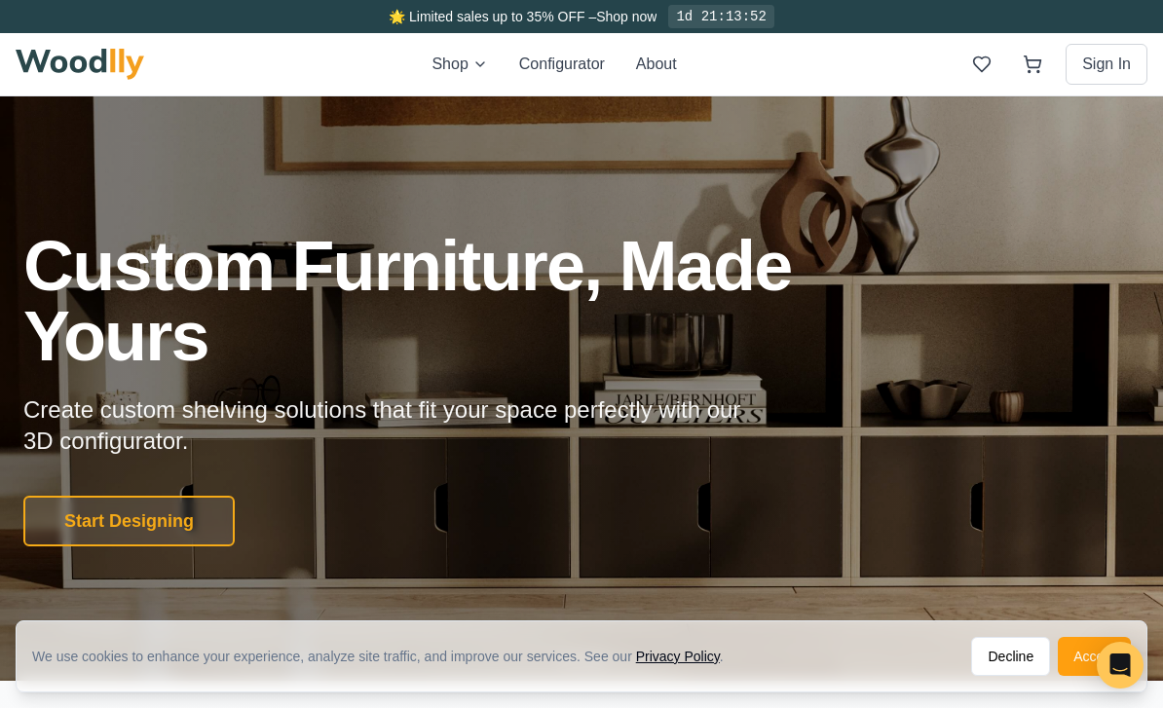
click at [1075, 653] on button "Accept" at bounding box center [1094, 656] width 73 height 39
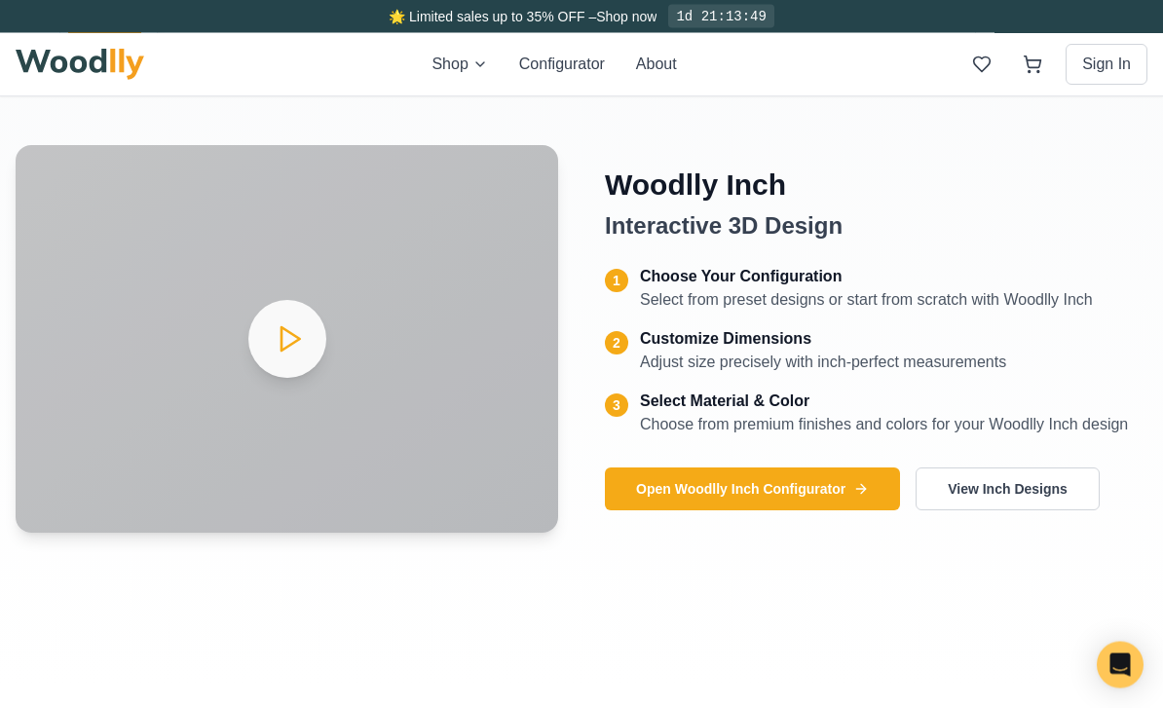
scroll to position [797, 0]
click at [304, 366] on video "Your browser does not support the video tag." at bounding box center [287, 339] width 543 height 388
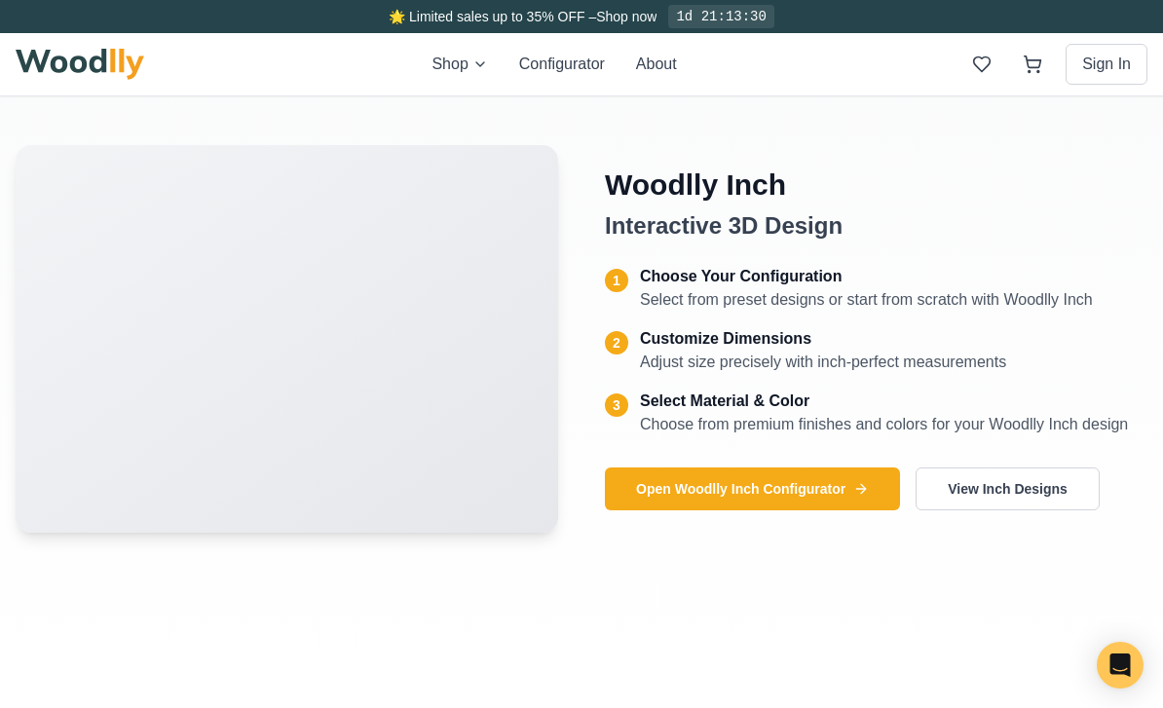
click at [297, 373] on video "Your browser does not support the video tag." at bounding box center [287, 339] width 543 height 388
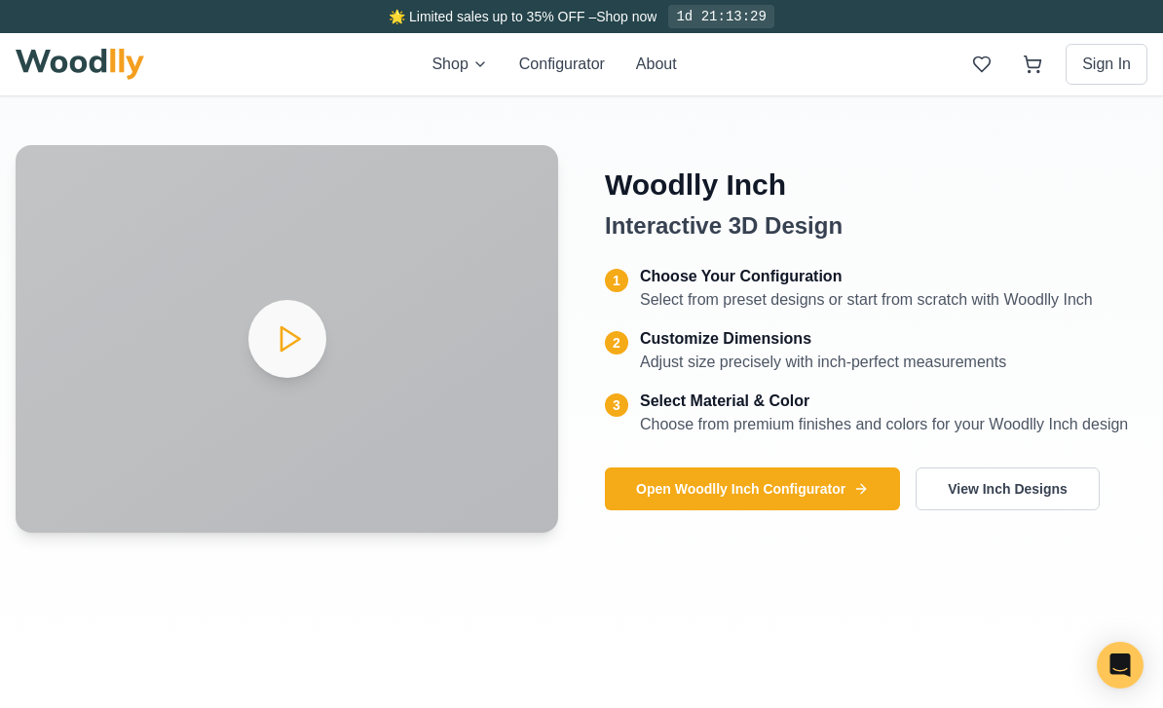
click at [293, 403] on video "Your browser does not support the video tag." at bounding box center [287, 339] width 543 height 388
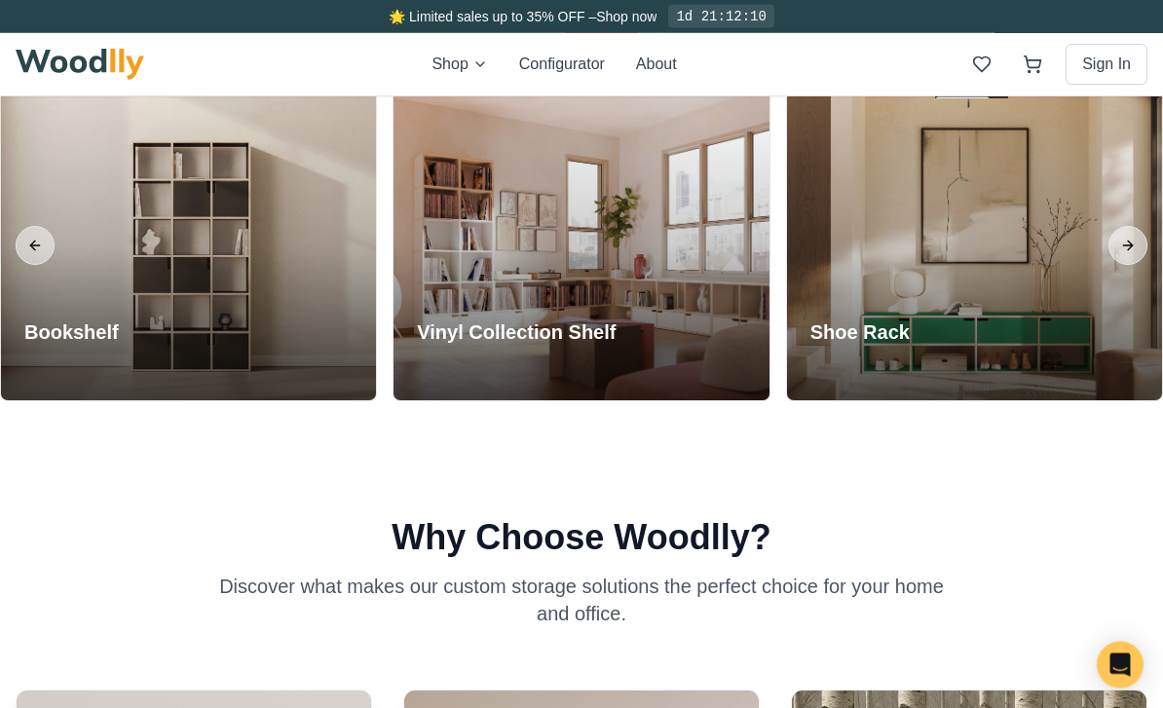
scroll to position [1641, 0]
click at [1133, 265] on button "Next slide" at bounding box center [1128, 245] width 39 height 39
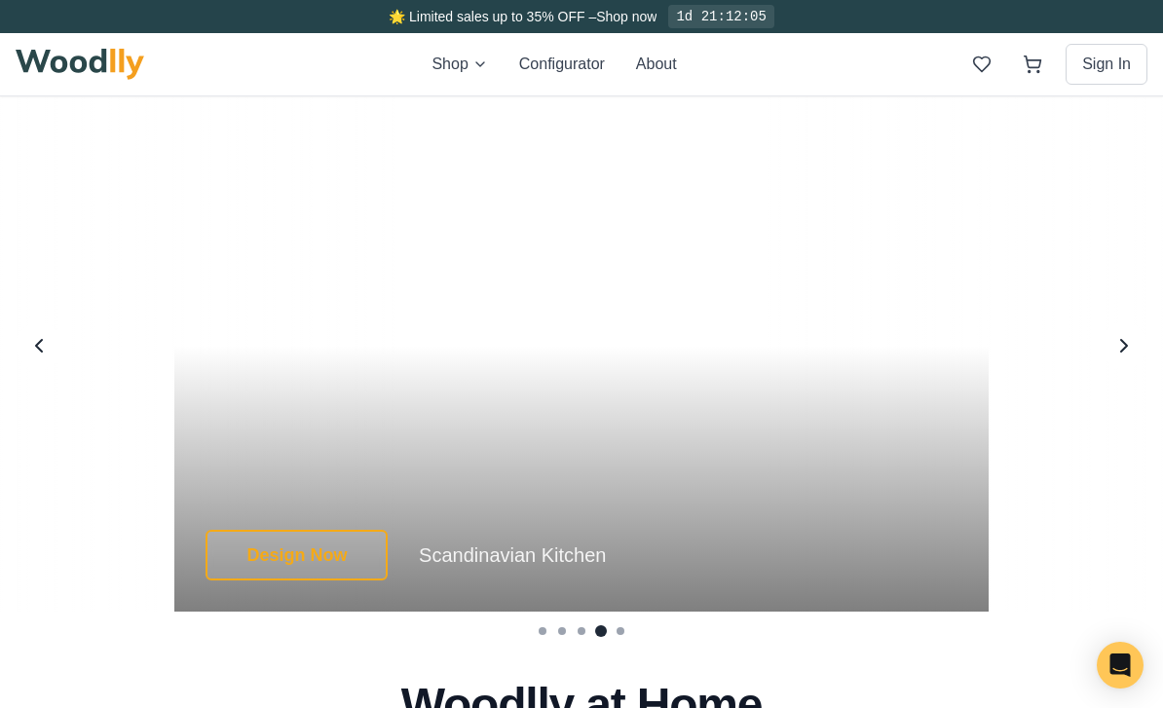
scroll to position [3447, 0]
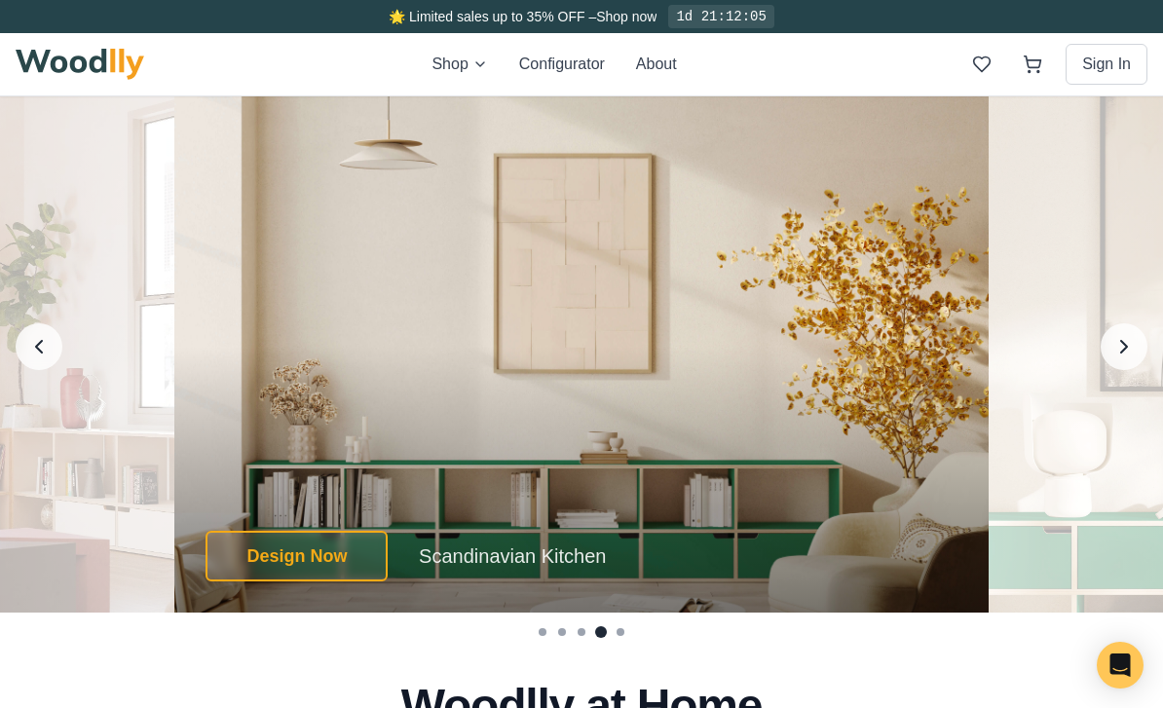
click at [1132, 358] on icon "Next image" at bounding box center [1123, 346] width 23 height 23
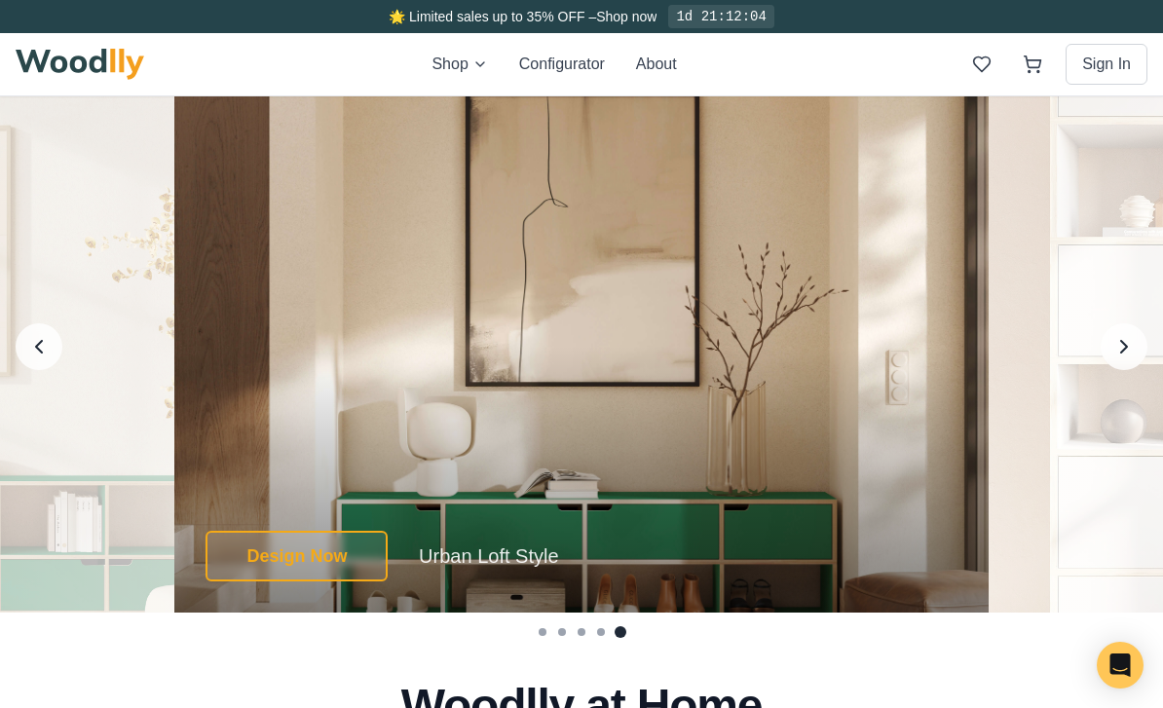
click at [1119, 358] on icon "Next image" at bounding box center [1123, 346] width 23 height 23
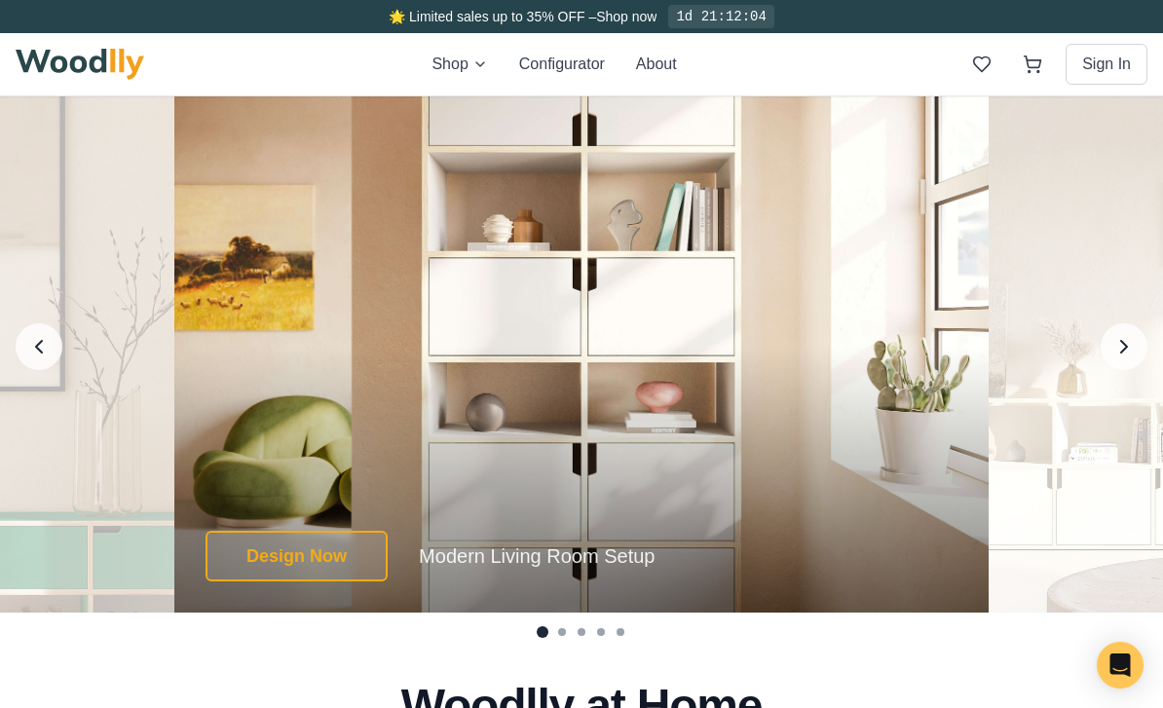
click at [1117, 358] on icon "Next image" at bounding box center [1123, 346] width 23 height 23
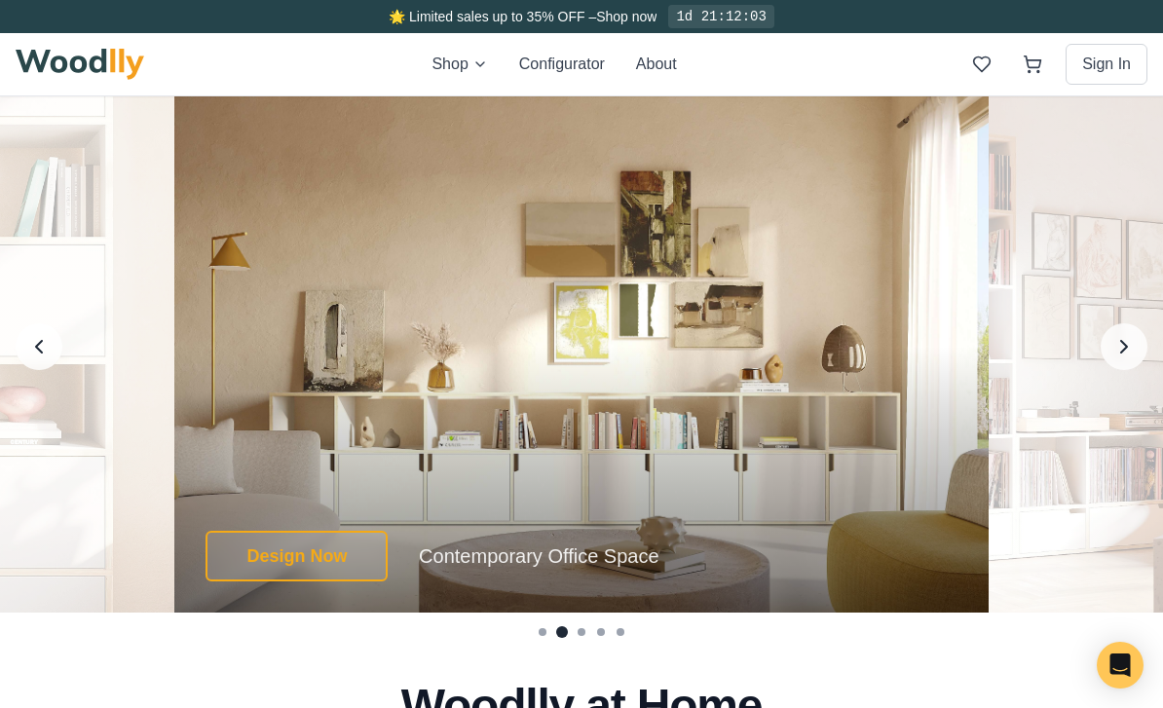
click at [1113, 358] on icon "Next image" at bounding box center [1123, 346] width 23 height 23
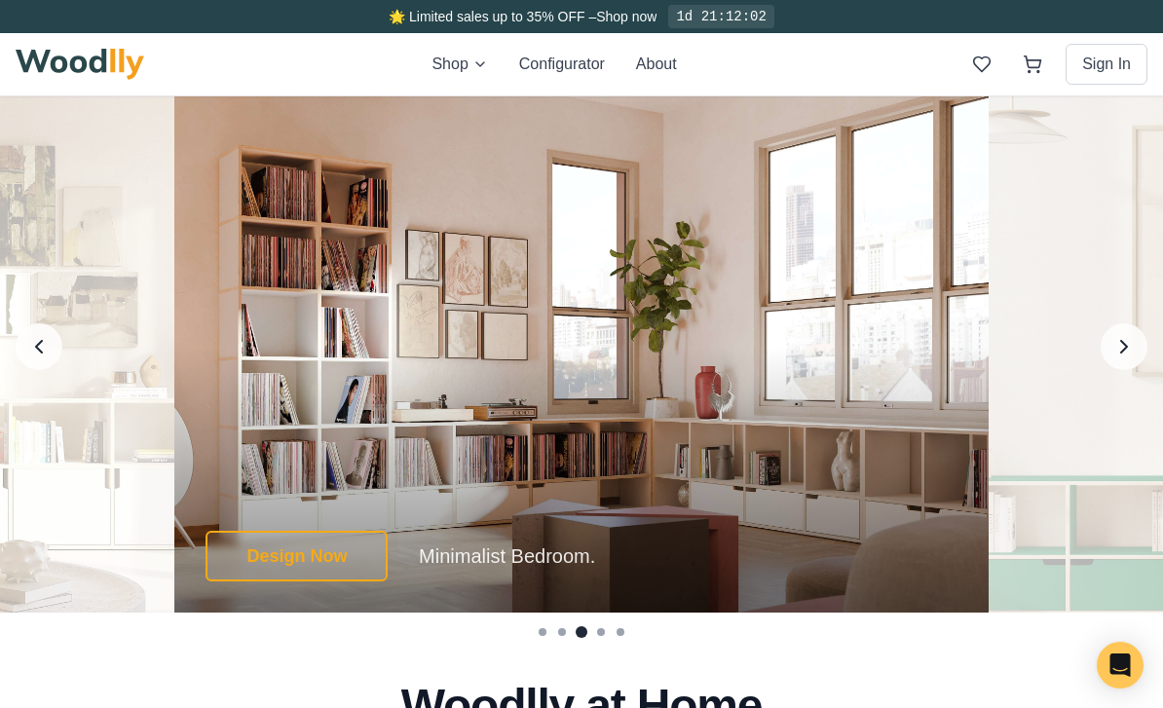
click at [1111, 370] on button "Next image" at bounding box center [1124, 346] width 47 height 47
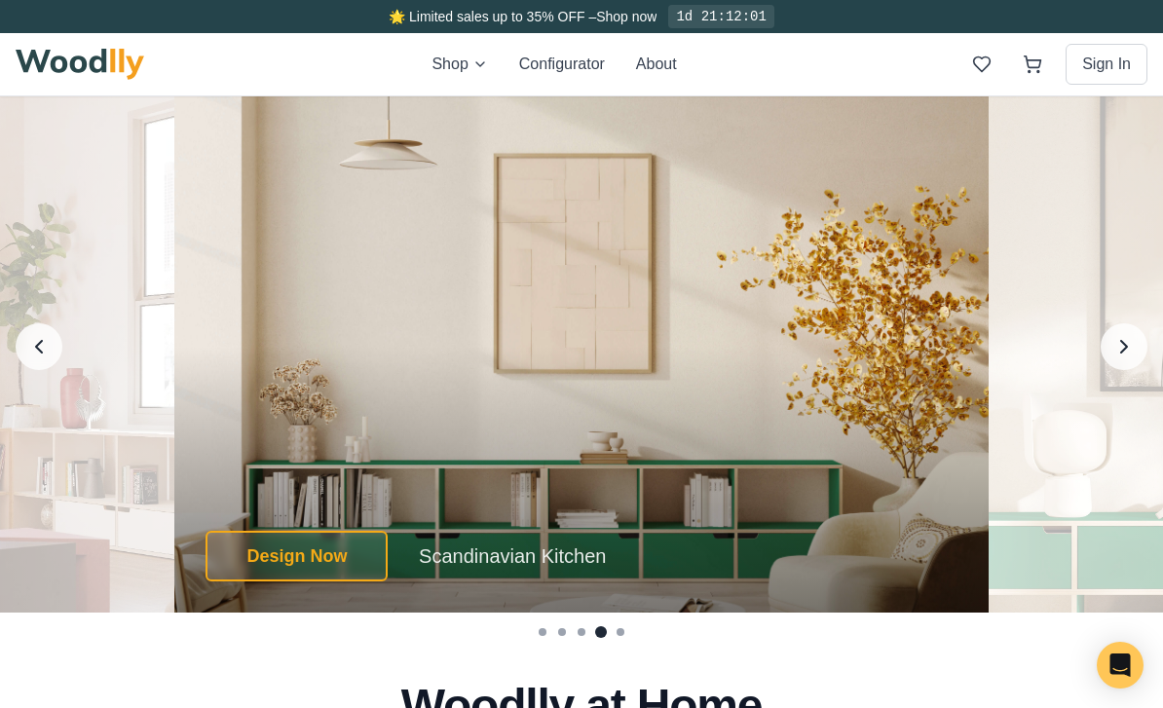
click at [1111, 370] on button "Next image" at bounding box center [1124, 346] width 47 height 47
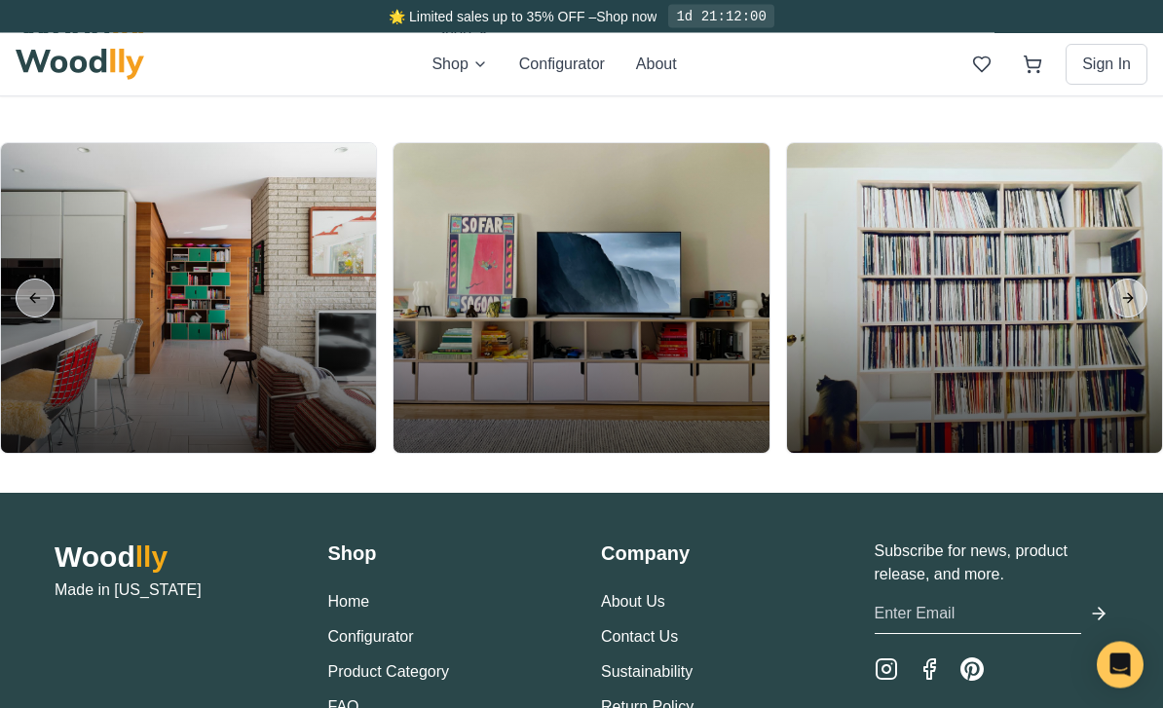
scroll to position [4202, 0]
click at [1126, 318] on button "Next slide" at bounding box center [1128, 298] width 39 height 39
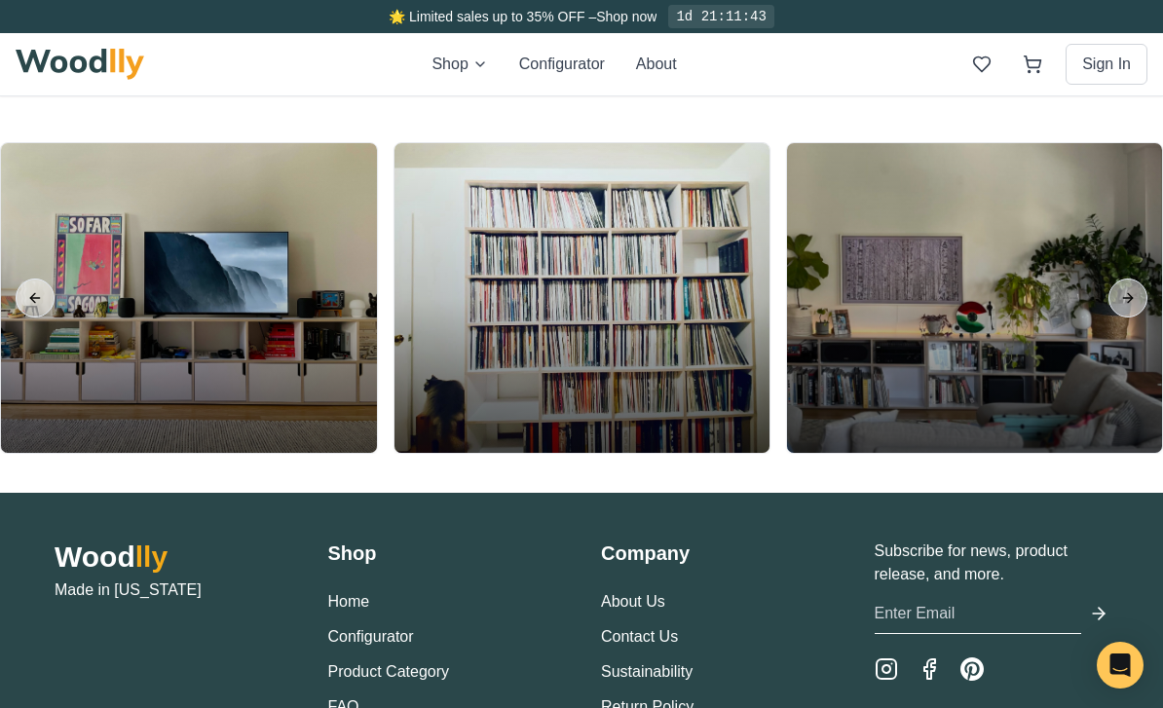
click at [1130, 318] on button "Next slide" at bounding box center [1128, 298] width 39 height 39
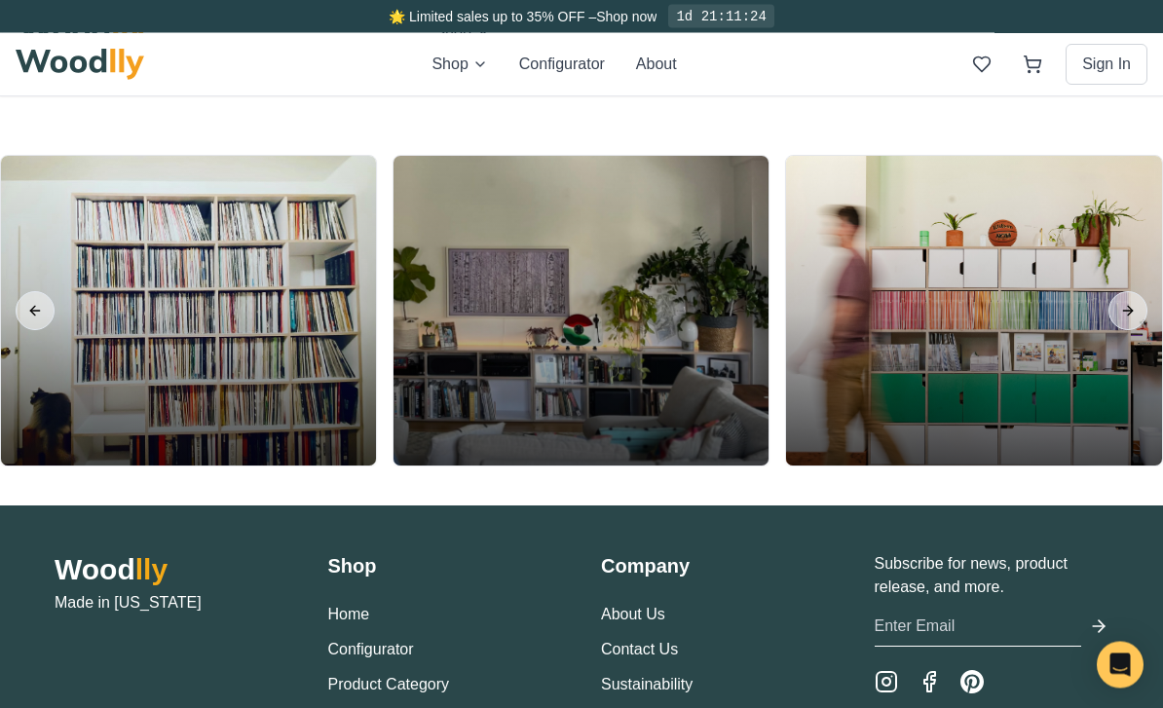
scroll to position [4197, 0]
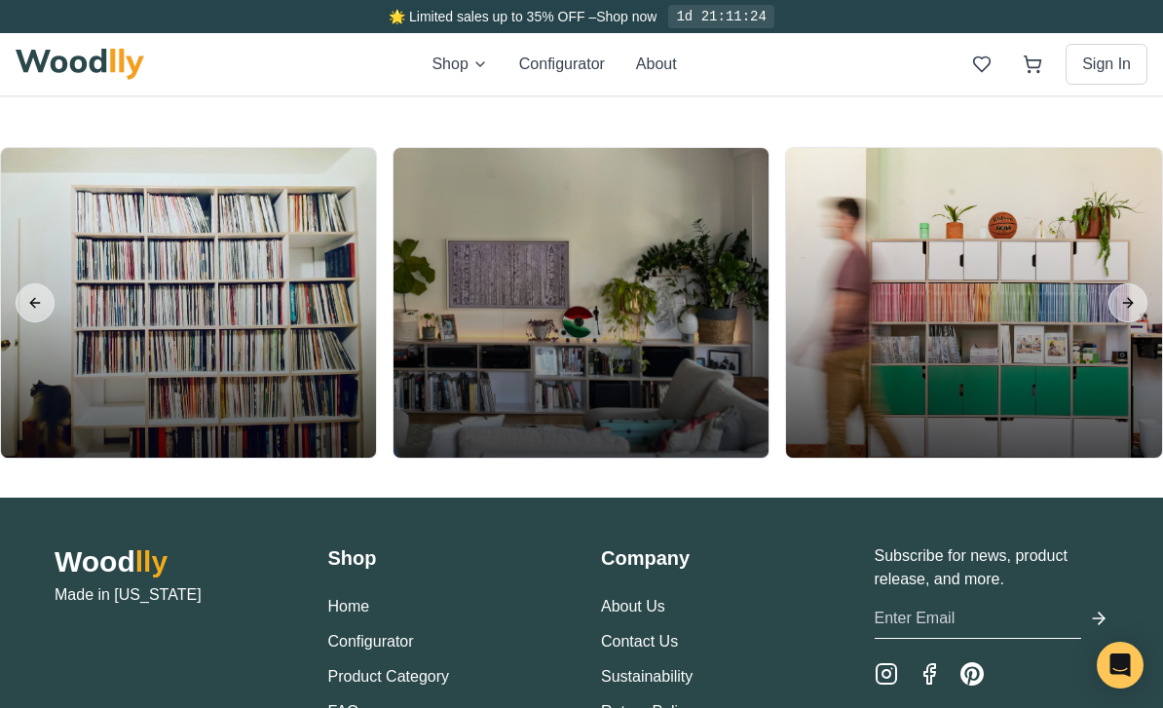
click at [1132, 322] on button "Next slide" at bounding box center [1128, 302] width 39 height 39
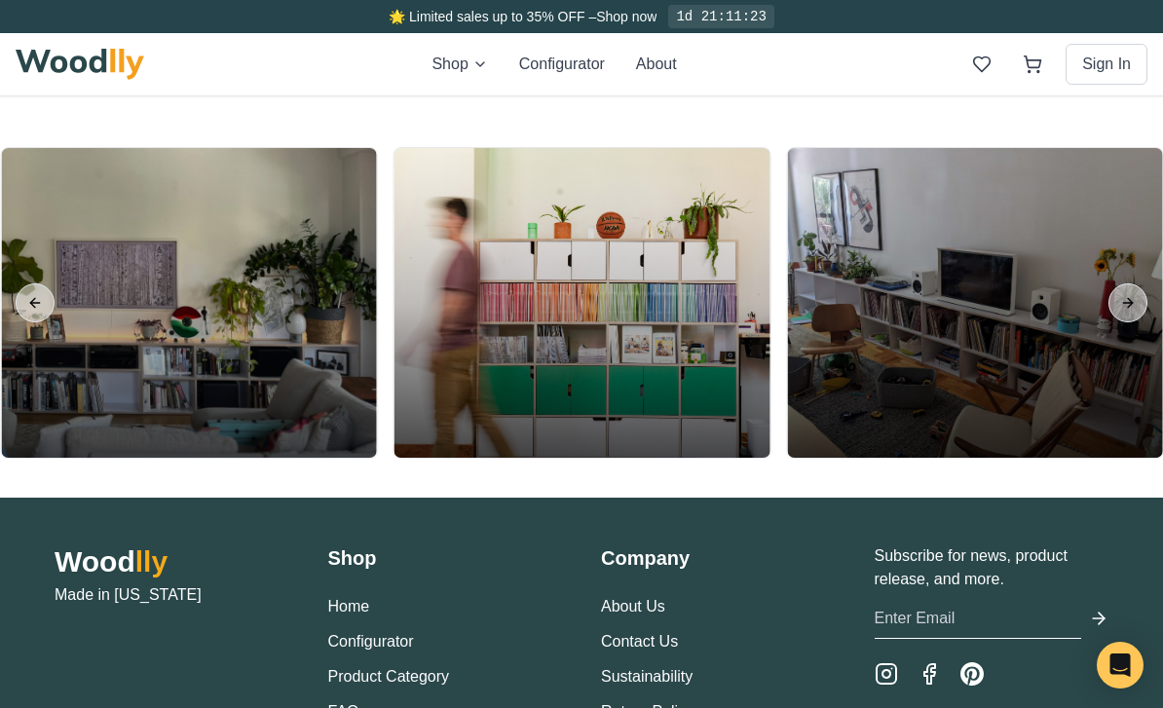
click at [1128, 322] on button "Next slide" at bounding box center [1128, 302] width 39 height 39
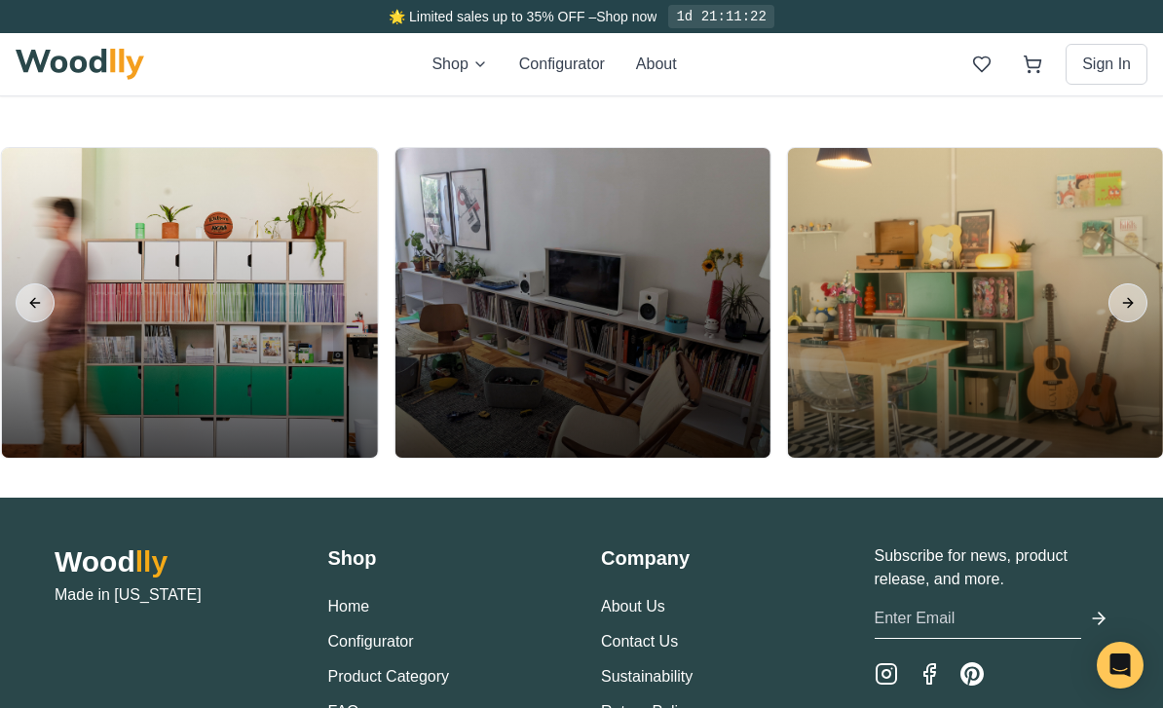
click at [1127, 322] on button "Next slide" at bounding box center [1128, 302] width 39 height 39
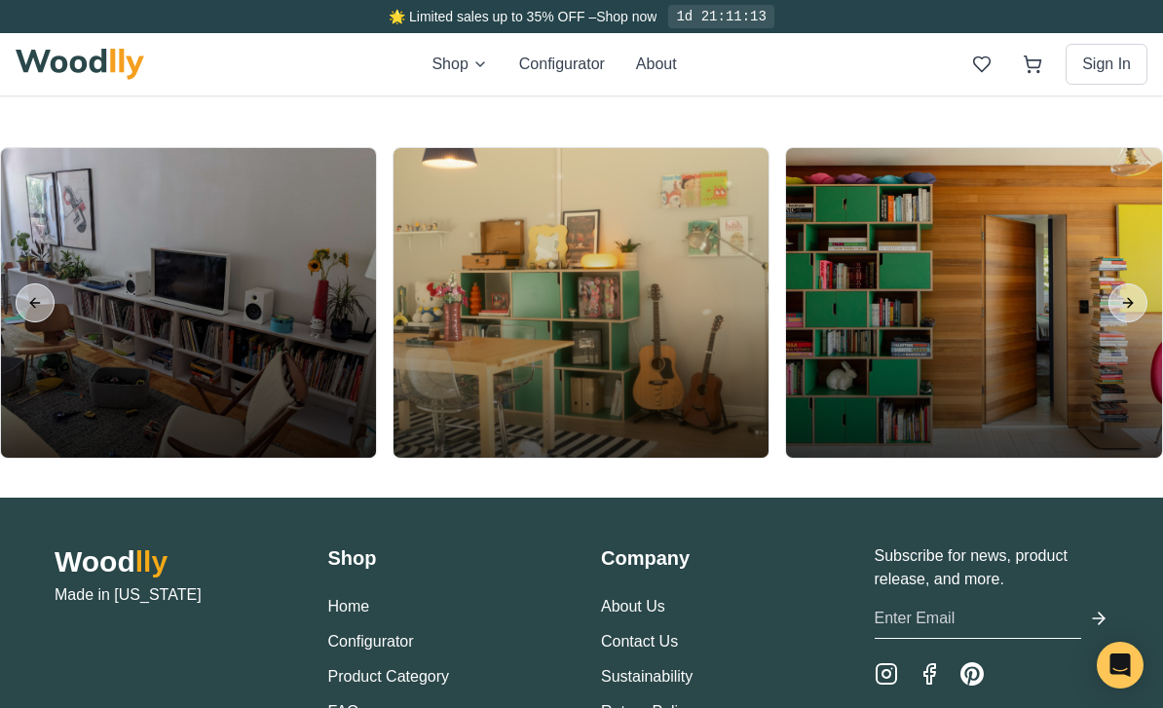
click at [1126, 322] on button "Next slide" at bounding box center [1128, 302] width 39 height 39
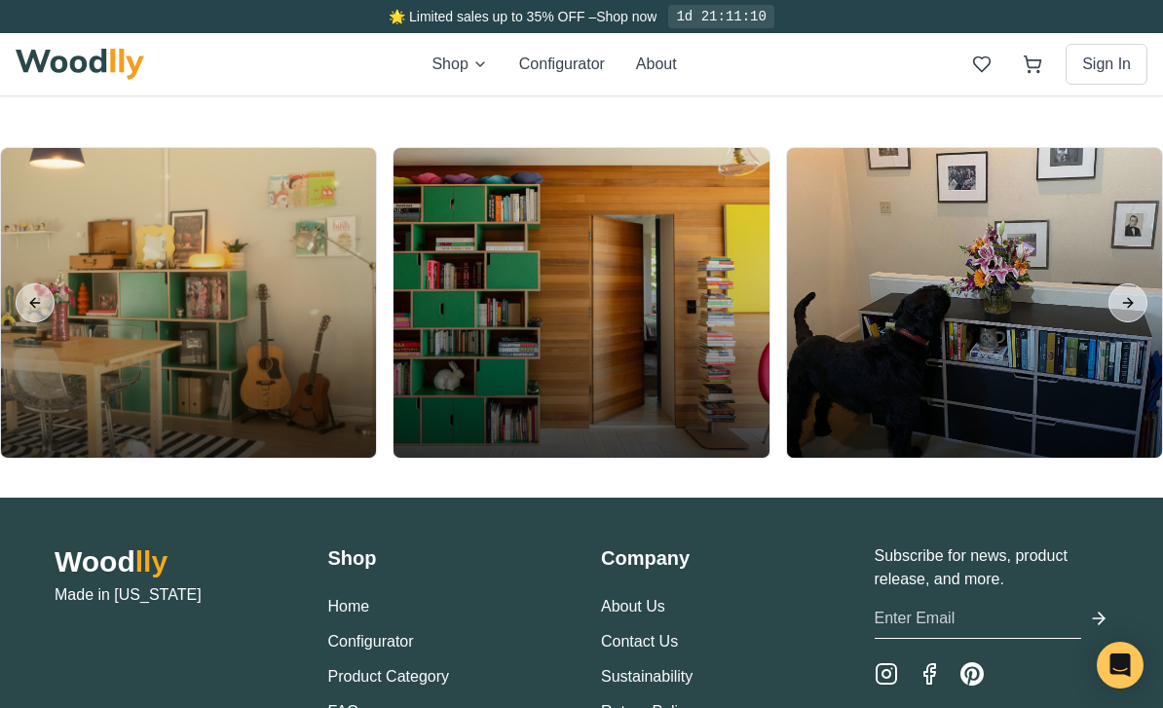
click at [1129, 322] on button "Next slide" at bounding box center [1128, 302] width 39 height 39
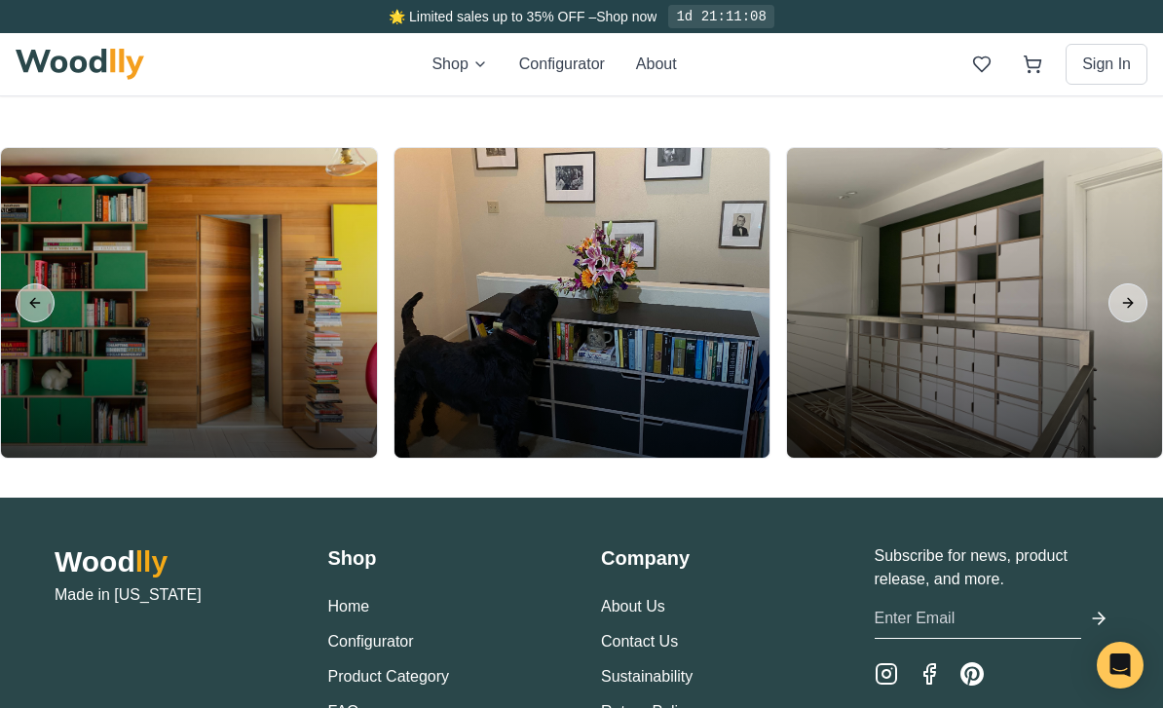
click at [1127, 322] on button "Next slide" at bounding box center [1128, 302] width 39 height 39
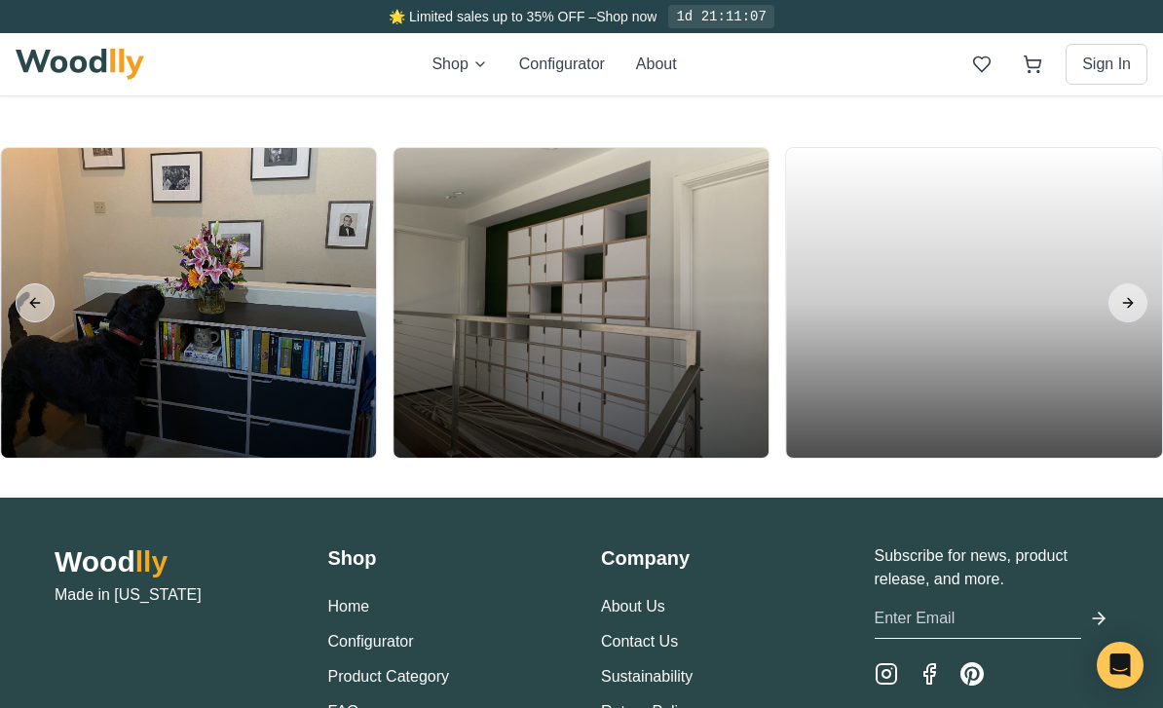
click at [1134, 322] on button "Next slide" at bounding box center [1128, 302] width 39 height 39
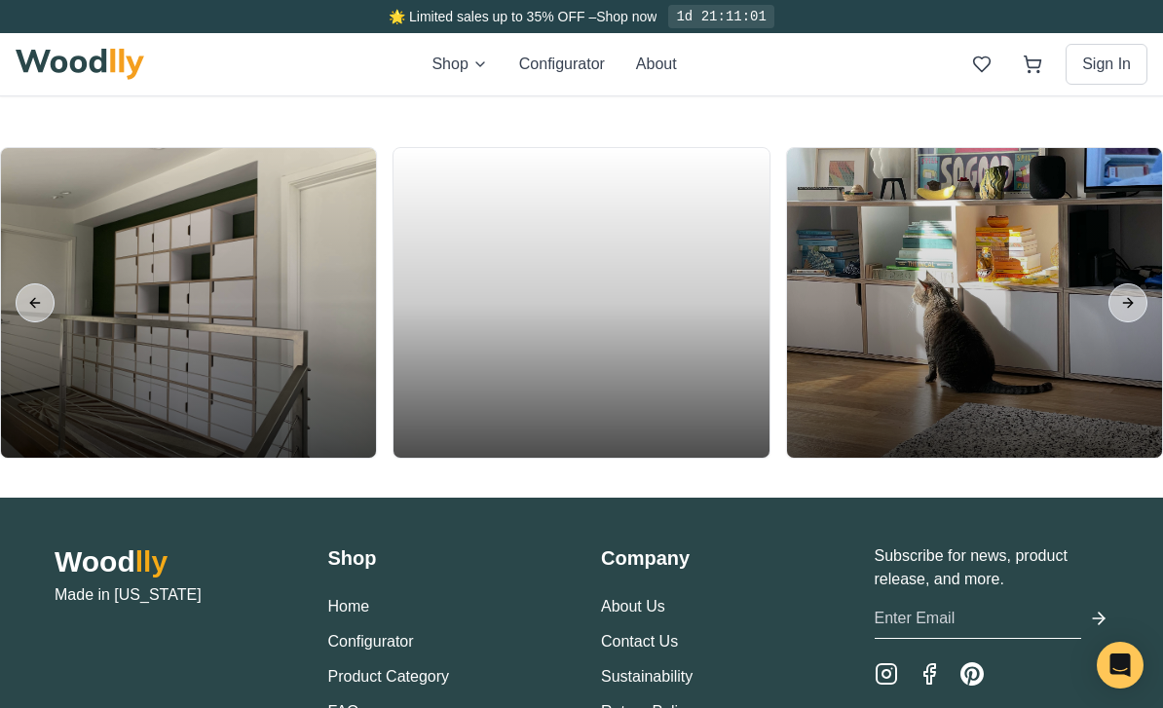
click at [652, 330] on div at bounding box center [581, 303] width 375 height 310
click at [1130, 322] on button "Next slide" at bounding box center [1128, 302] width 39 height 39
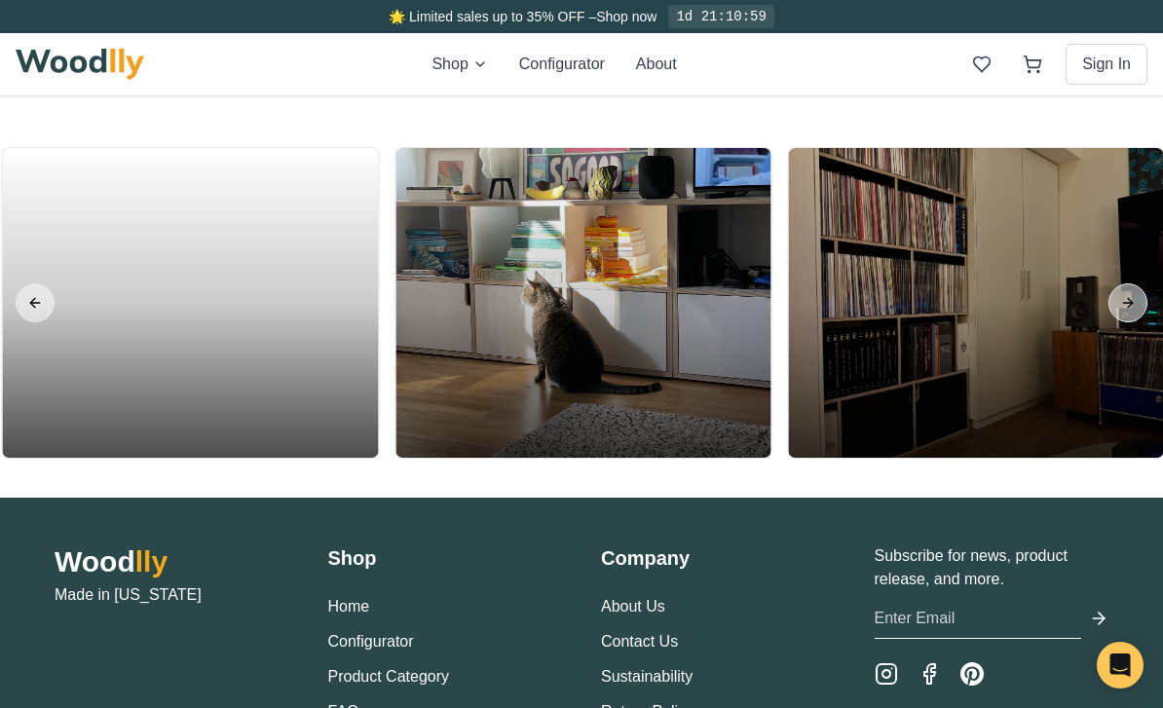
click at [1119, 322] on button "Next slide" at bounding box center [1128, 302] width 39 height 39
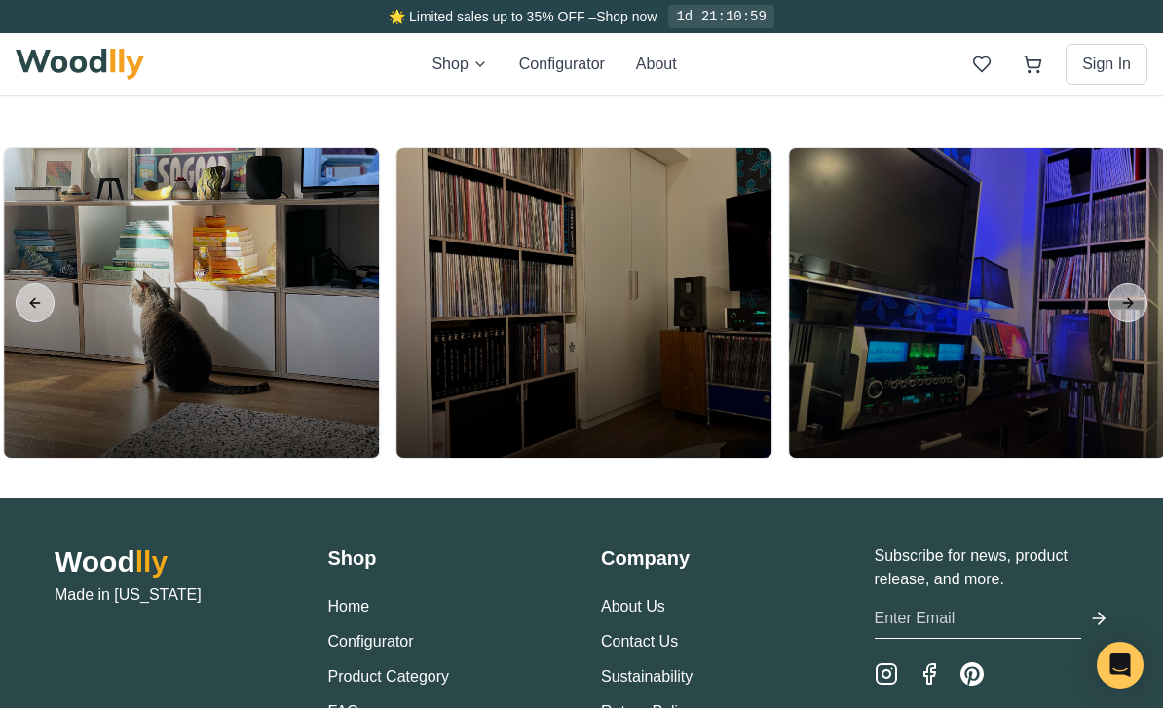
click at [1126, 322] on button "Next slide" at bounding box center [1128, 302] width 39 height 39
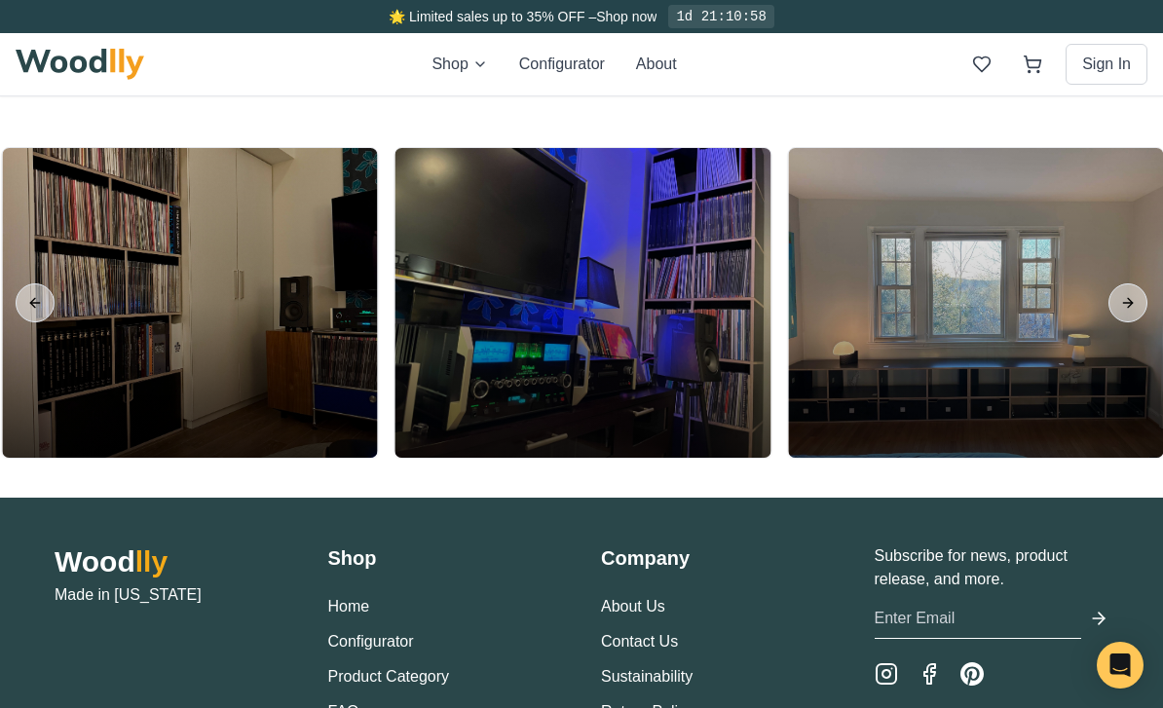
click at [1128, 322] on button "Next slide" at bounding box center [1128, 302] width 39 height 39
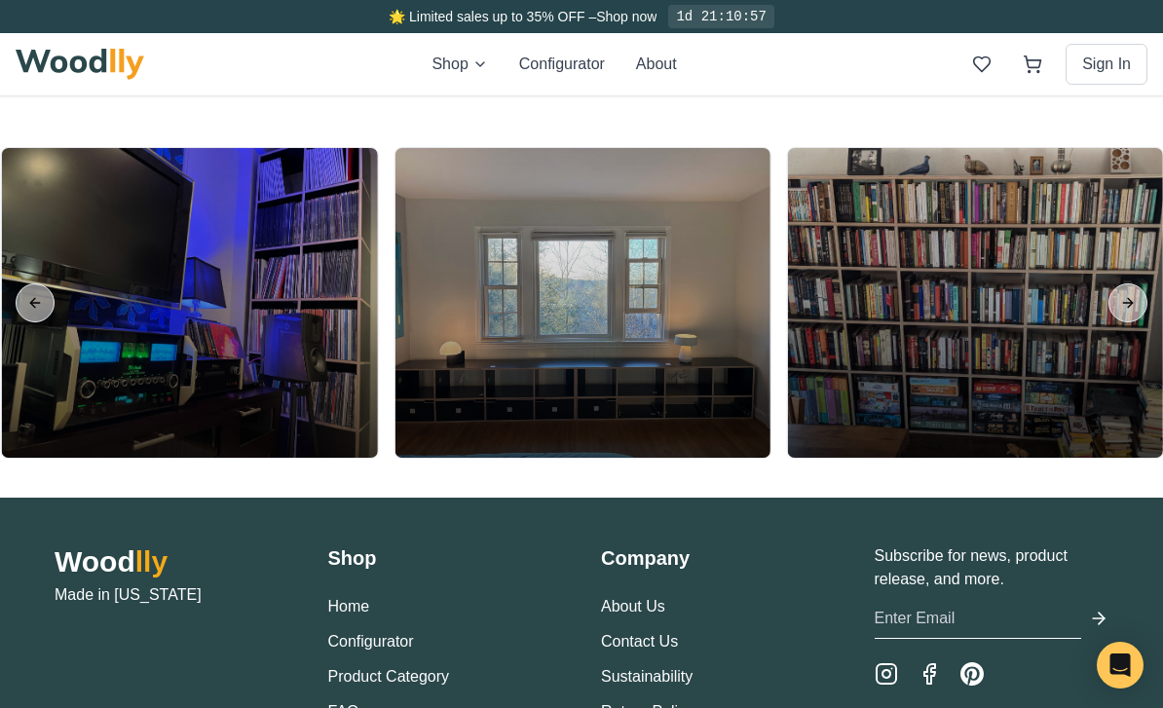
click at [1131, 322] on button "Next slide" at bounding box center [1128, 302] width 39 height 39
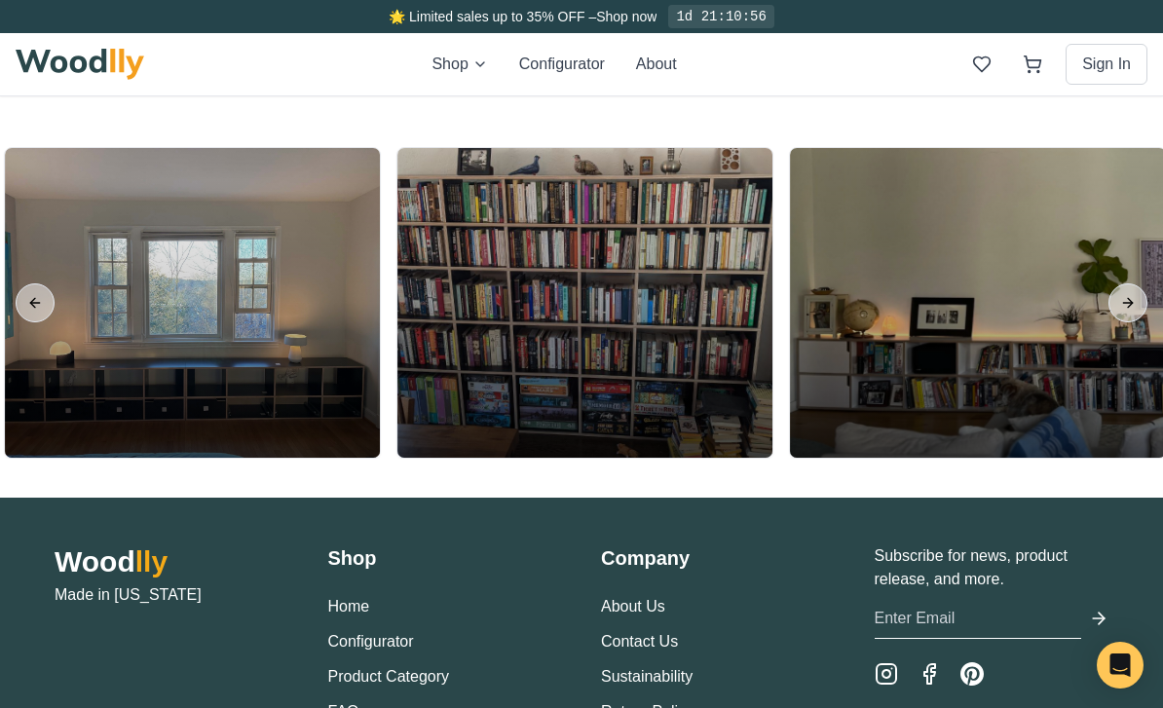
click at [1129, 322] on button "Next slide" at bounding box center [1128, 302] width 39 height 39
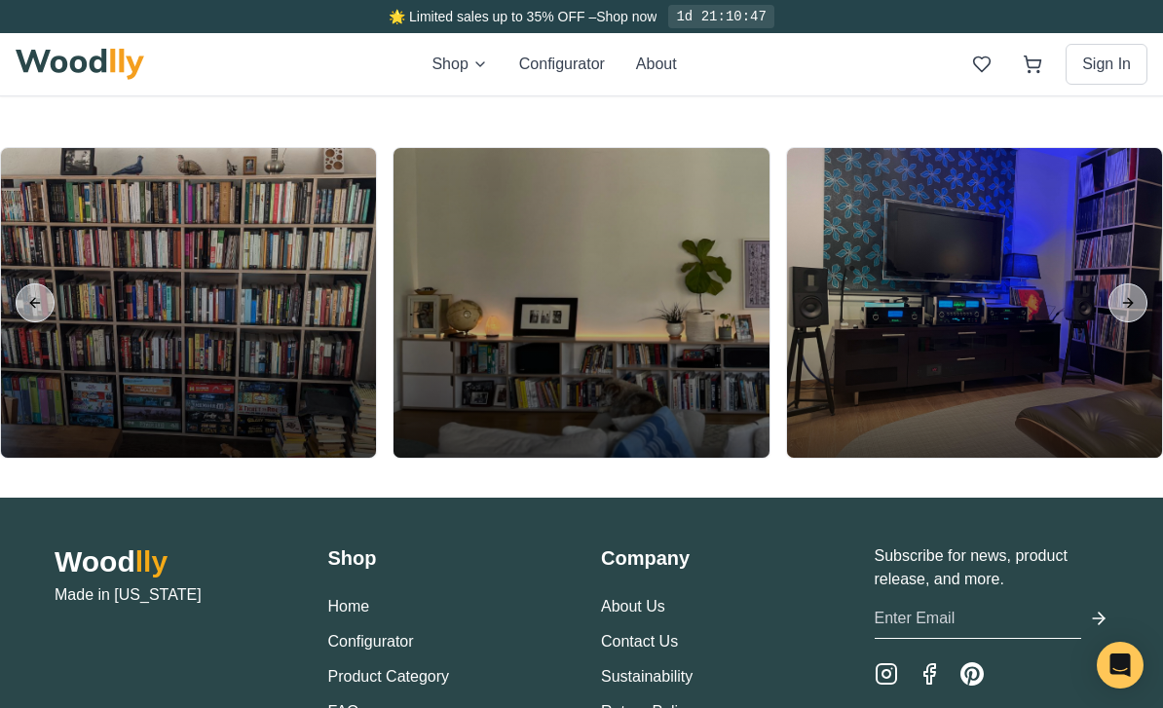
click at [1130, 322] on button "Next slide" at bounding box center [1128, 302] width 39 height 39
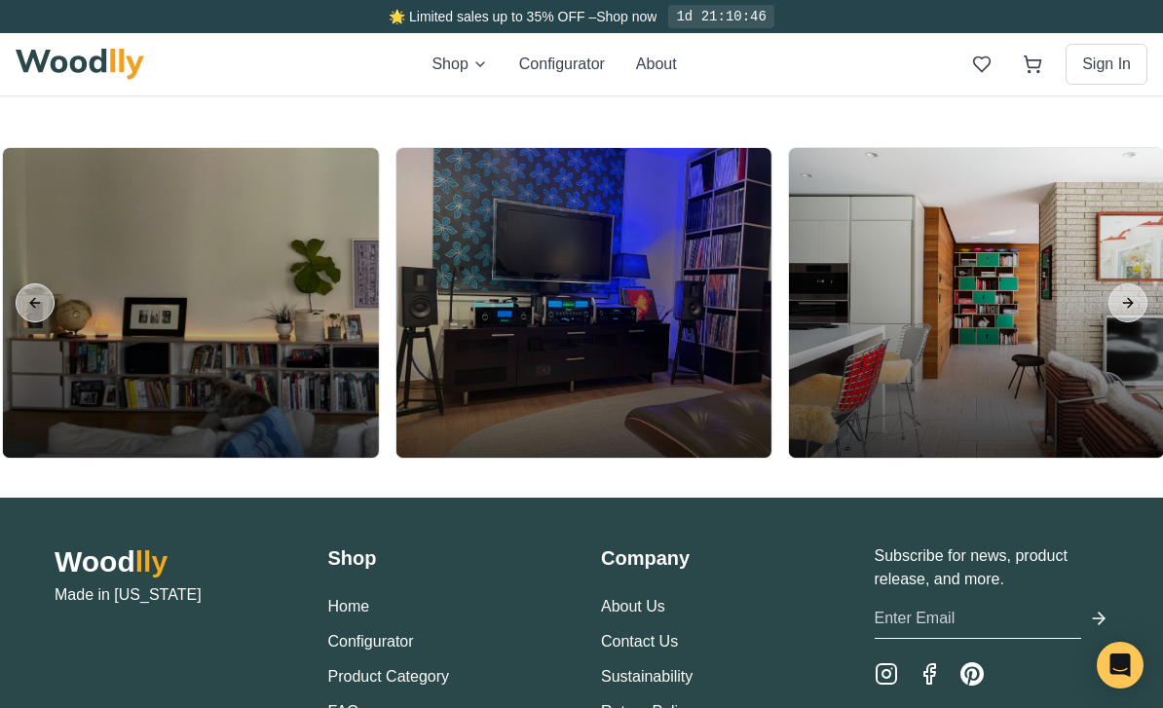
click at [1135, 322] on button "Next slide" at bounding box center [1128, 302] width 39 height 39
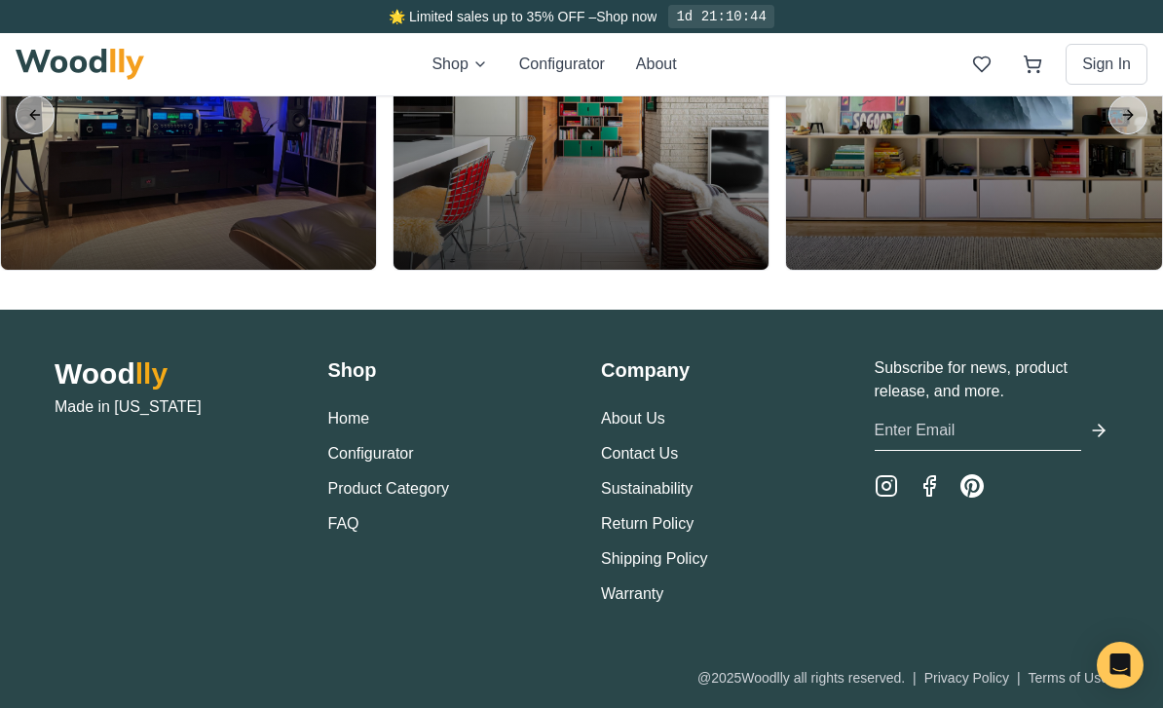
scroll to position [4402, 0]
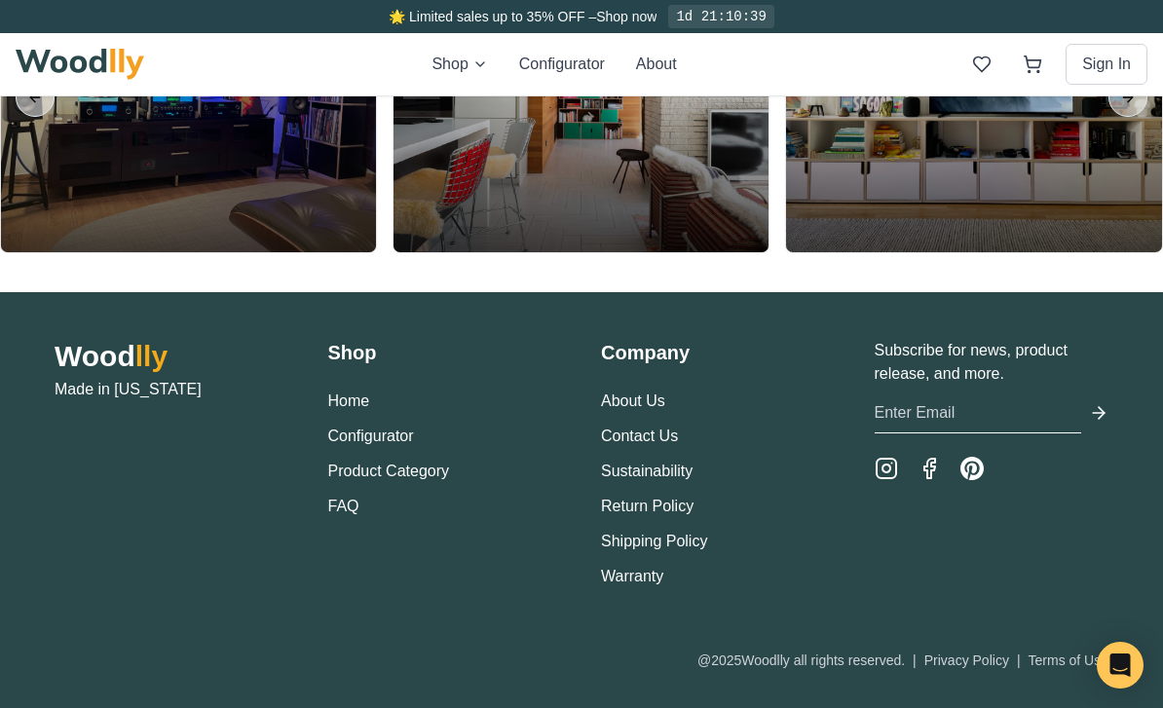
click at [383, 448] on button "Configurator" at bounding box center [371, 436] width 86 height 23
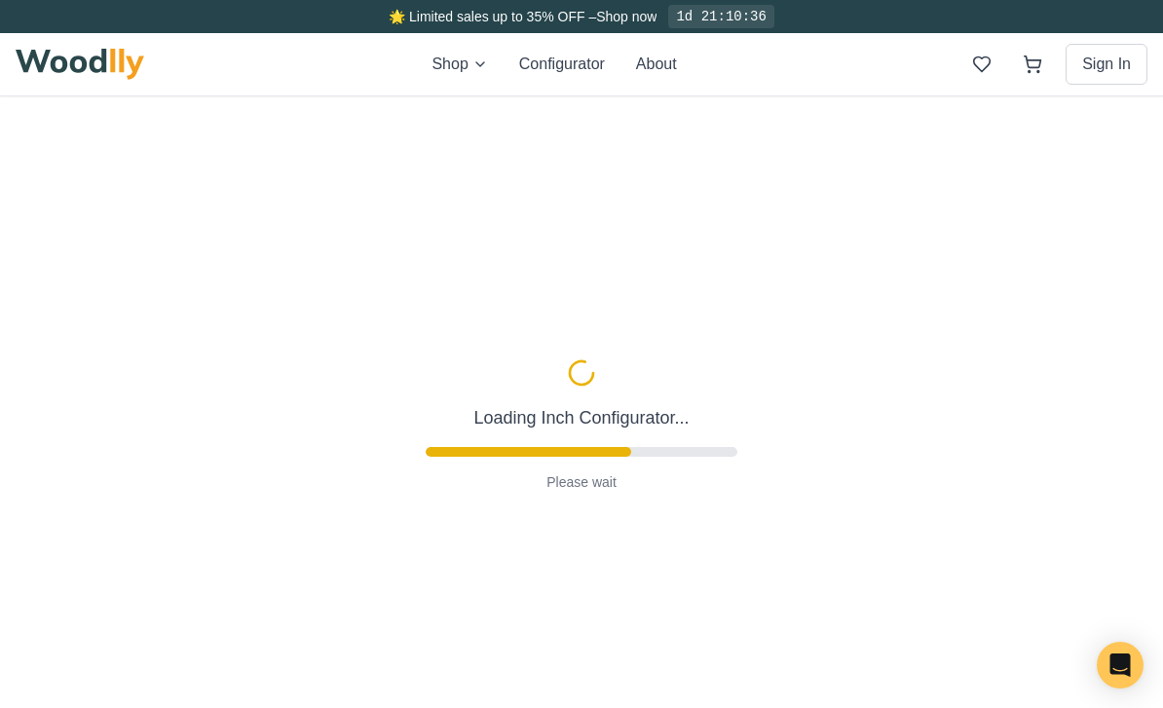
type input "63"
type input "2"
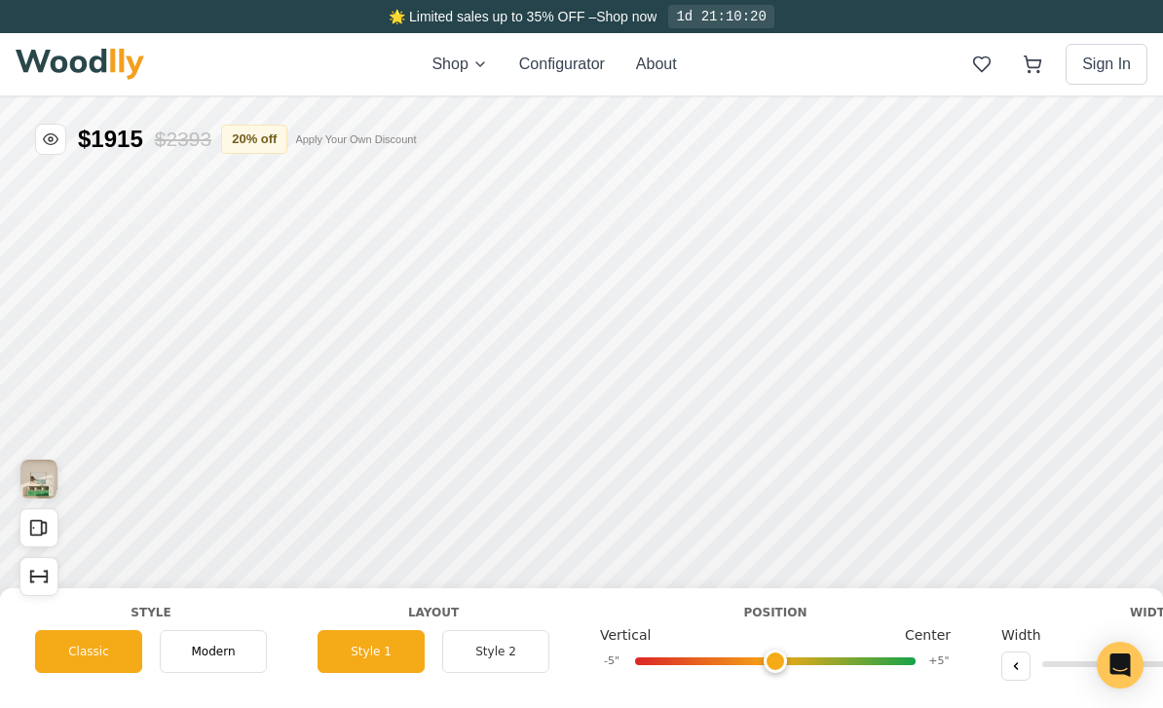
click at [277, 142] on button "20 % off" at bounding box center [254, 139] width 66 height 29
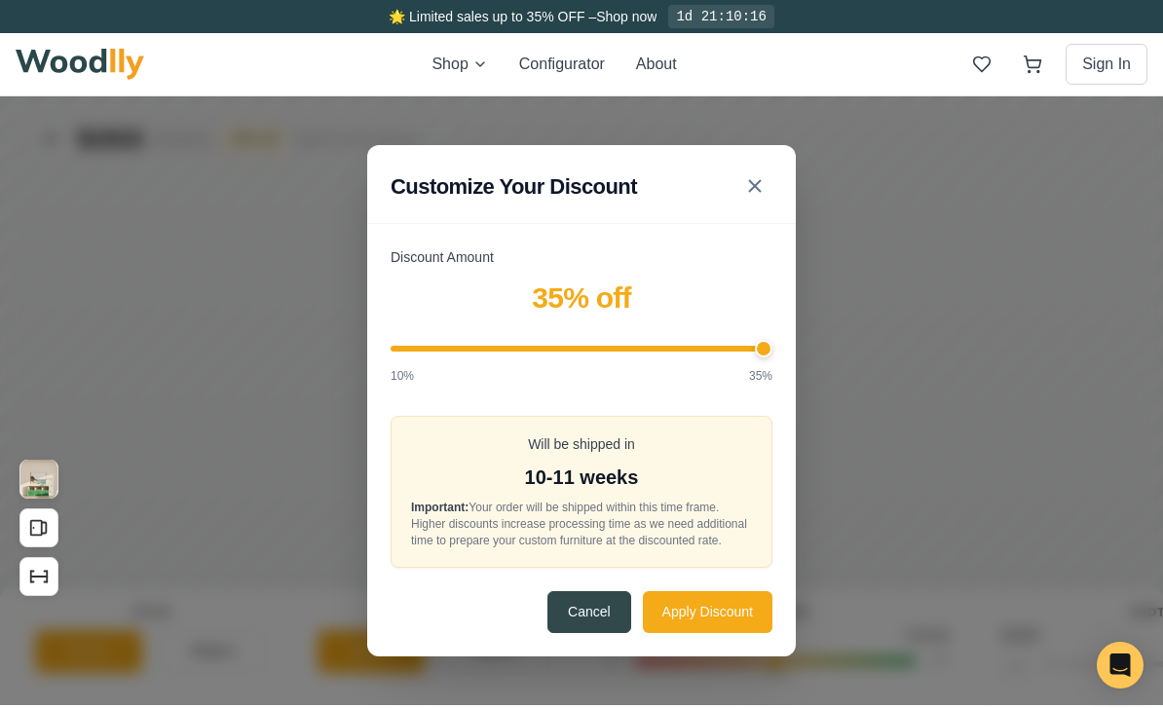
type input "35"
click at [717, 632] on button "Apply Discount" at bounding box center [708, 612] width 130 height 42
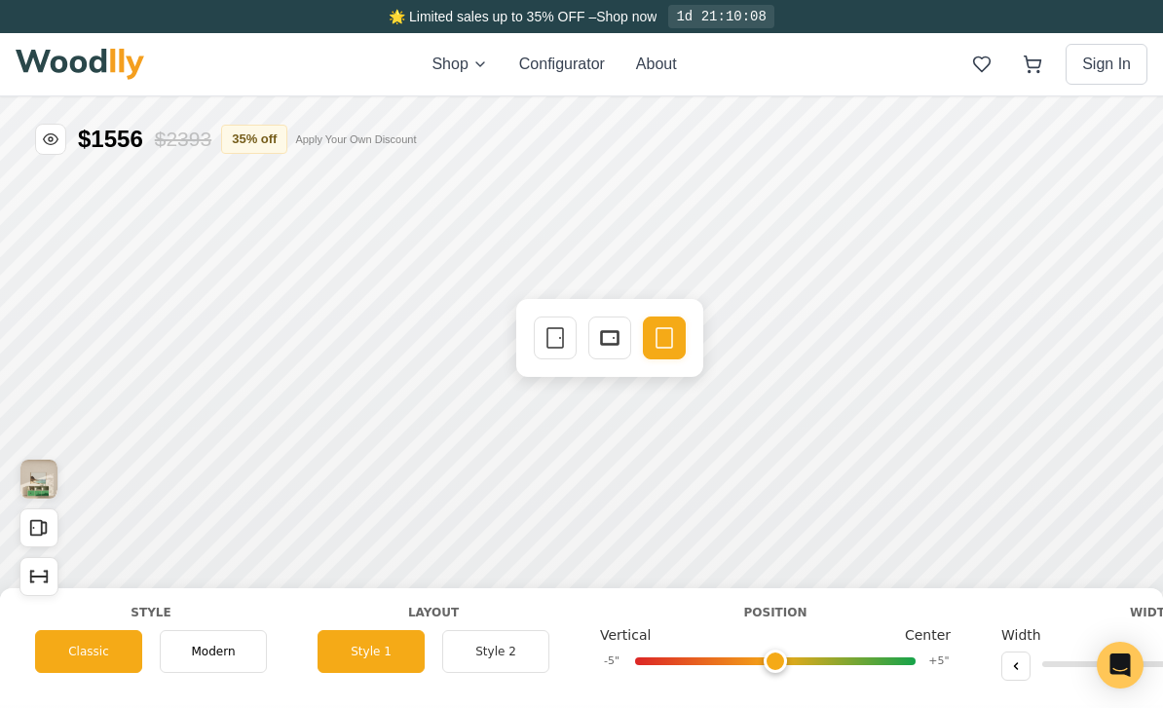
click at [617, 348] on icon at bounding box center [609, 337] width 23 height 23
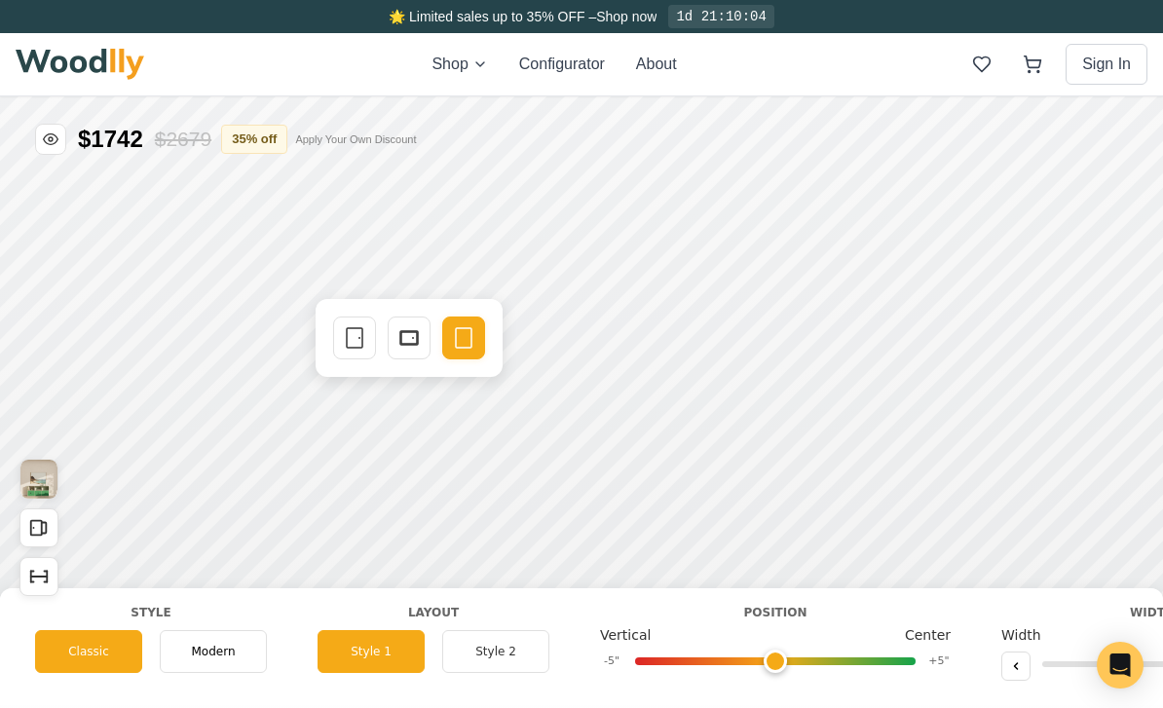
click at [420, 339] on icon at bounding box center [408, 337] width 23 height 23
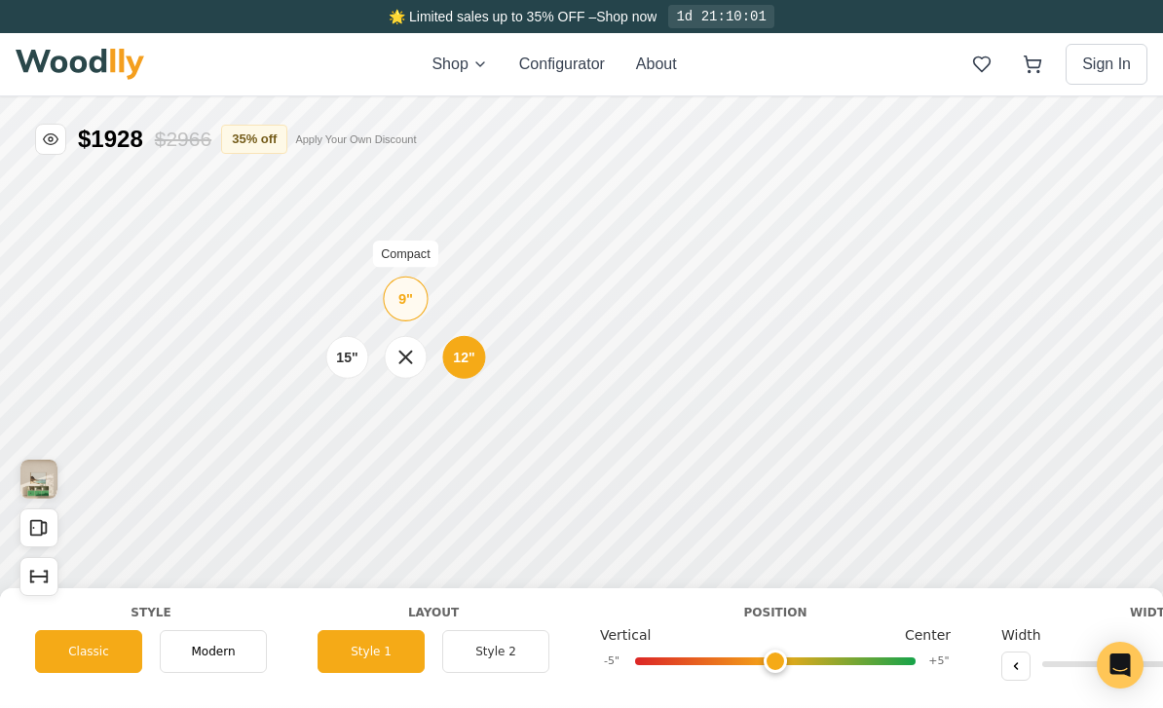
click at [414, 308] on div "9" Compact" at bounding box center [405, 299] width 45 height 45
click at [48, 585] on icon "Show Dimensions" at bounding box center [38, 576] width 21 height 21
click at [50, 571] on button "Show Dimensions" at bounding box center [38, 576] width 39 height 39
click at [54, 521] on button "Open All Doors and Drawers" at bounding box center [38, 528] width 39 height 39
click at [43, 536] on icon "Open All Doors and Drawers" at bounding box center [38, 527] width 21 height 21
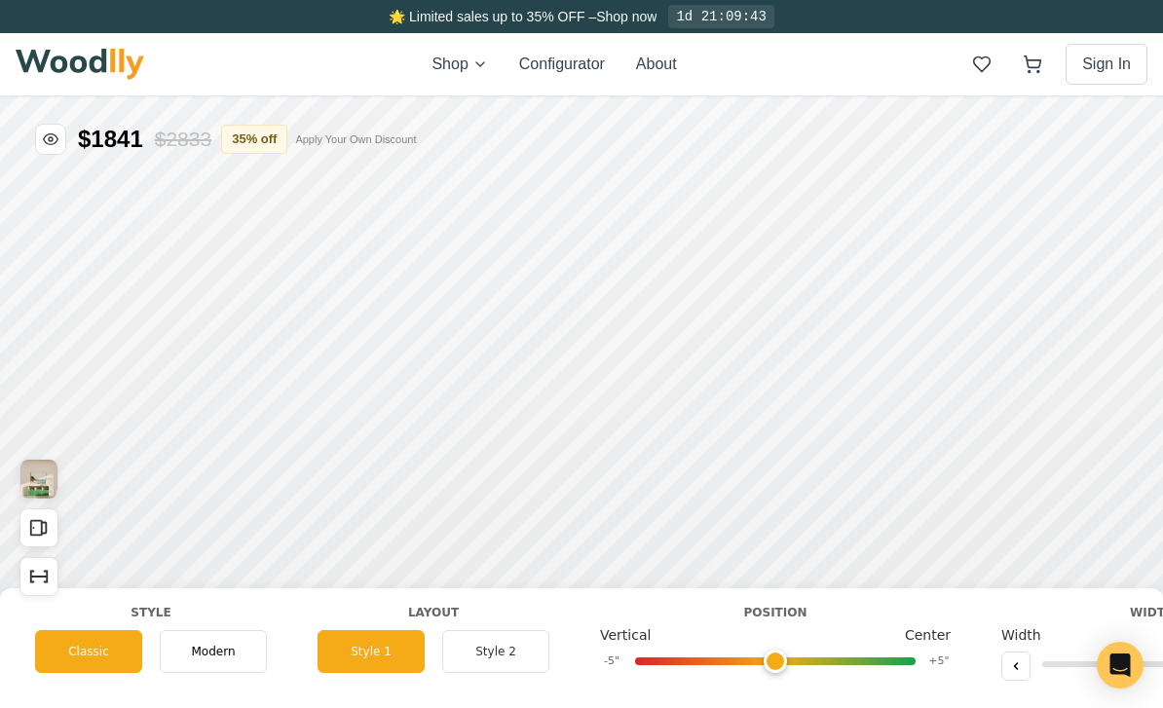
click at [35, 488] on img "View Gallery" at bounding box center [38, 479] width 37 height 39
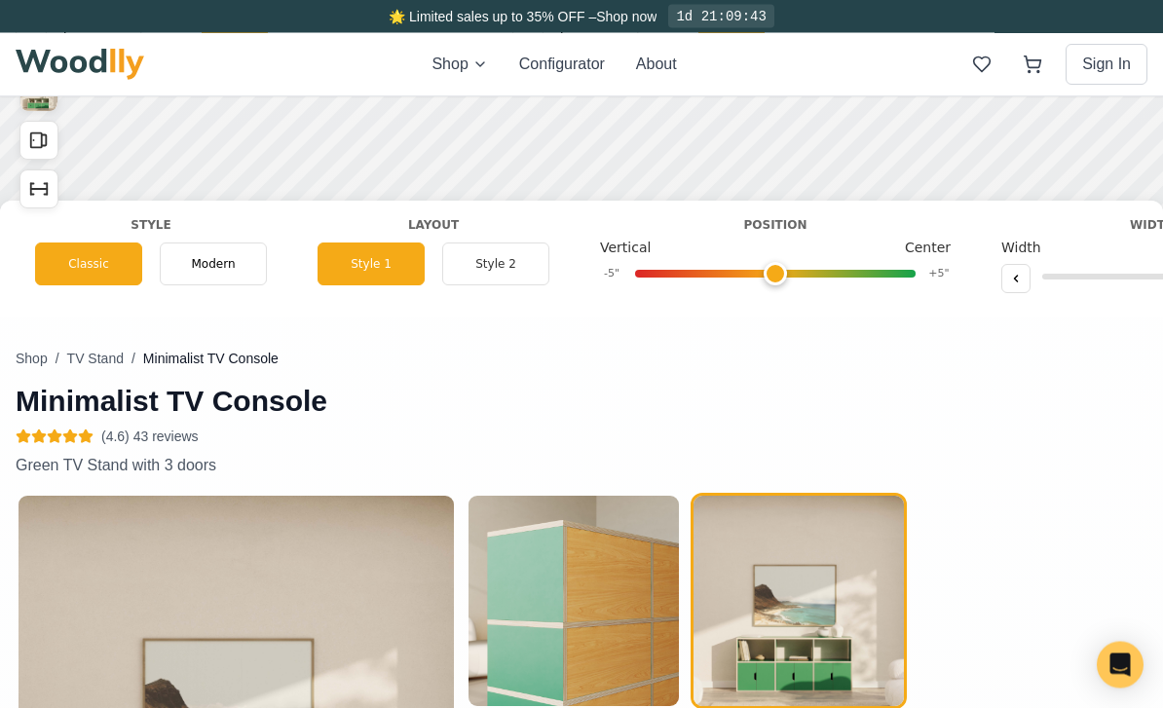
scroll to position [632, 0]
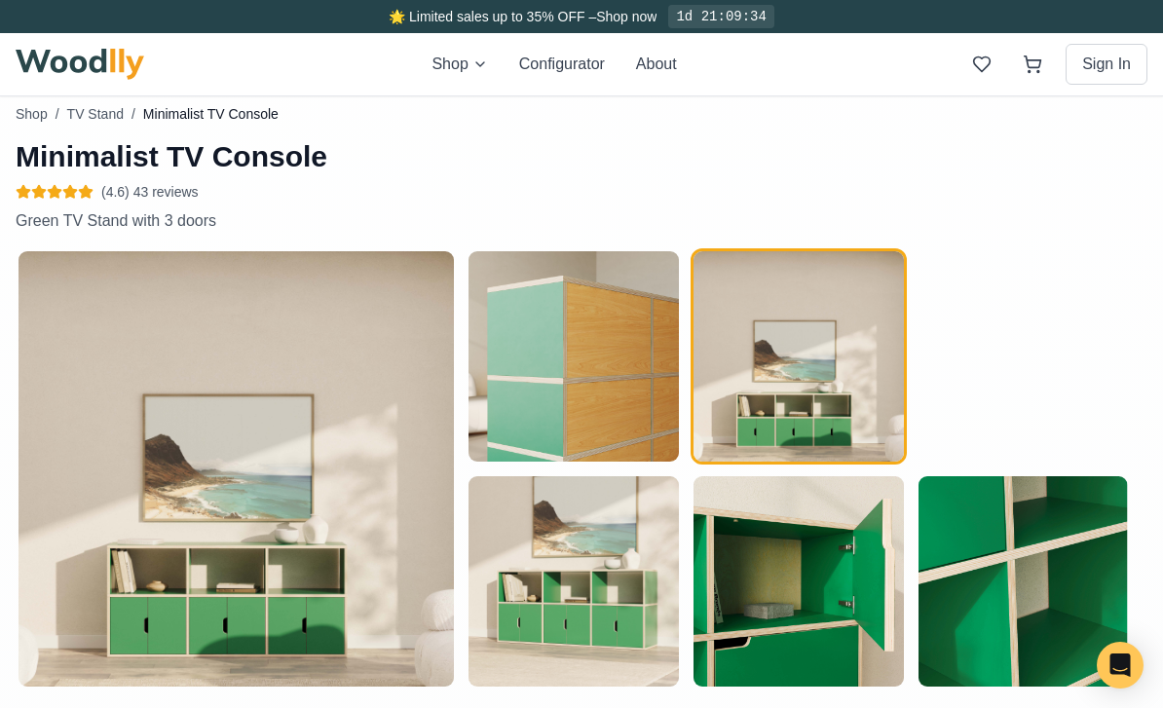
click at [608, 366] on img "button" at bounding box center [573, 355] width 209 height 209
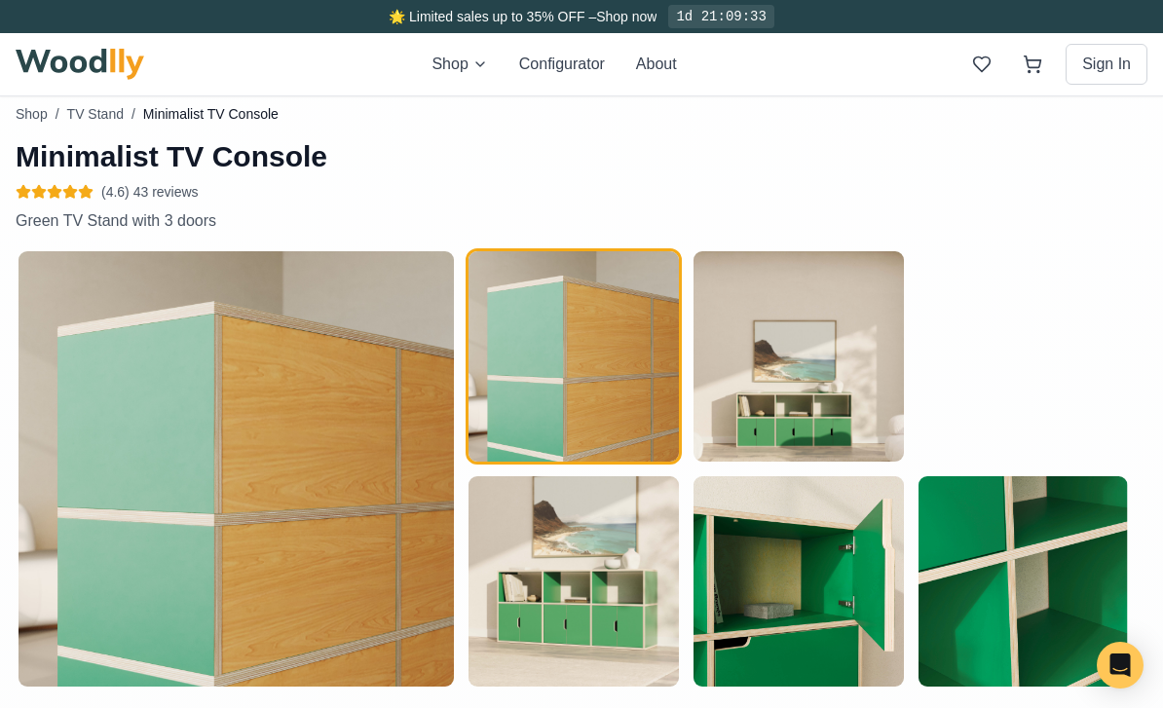
click at [651, 594] on img "button" at bounding box center [573, 580] width 209 height 209
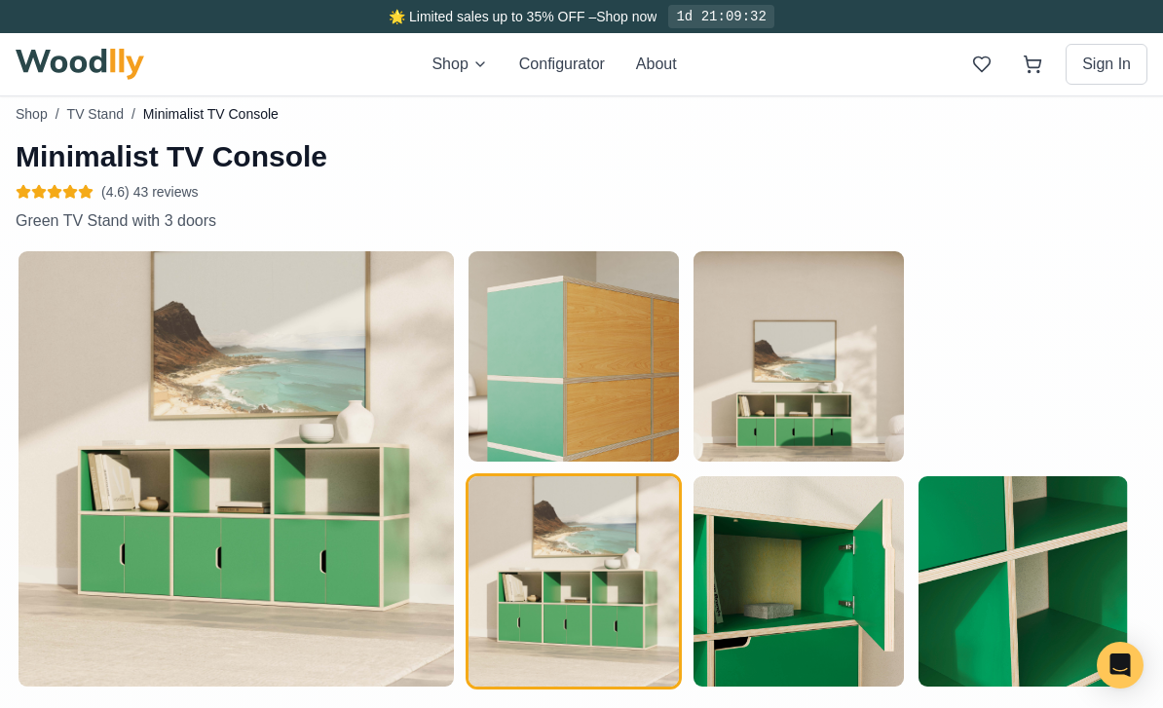
click at [626, 352] on img "button" at bounding box center [573, 355] width 209 height 209
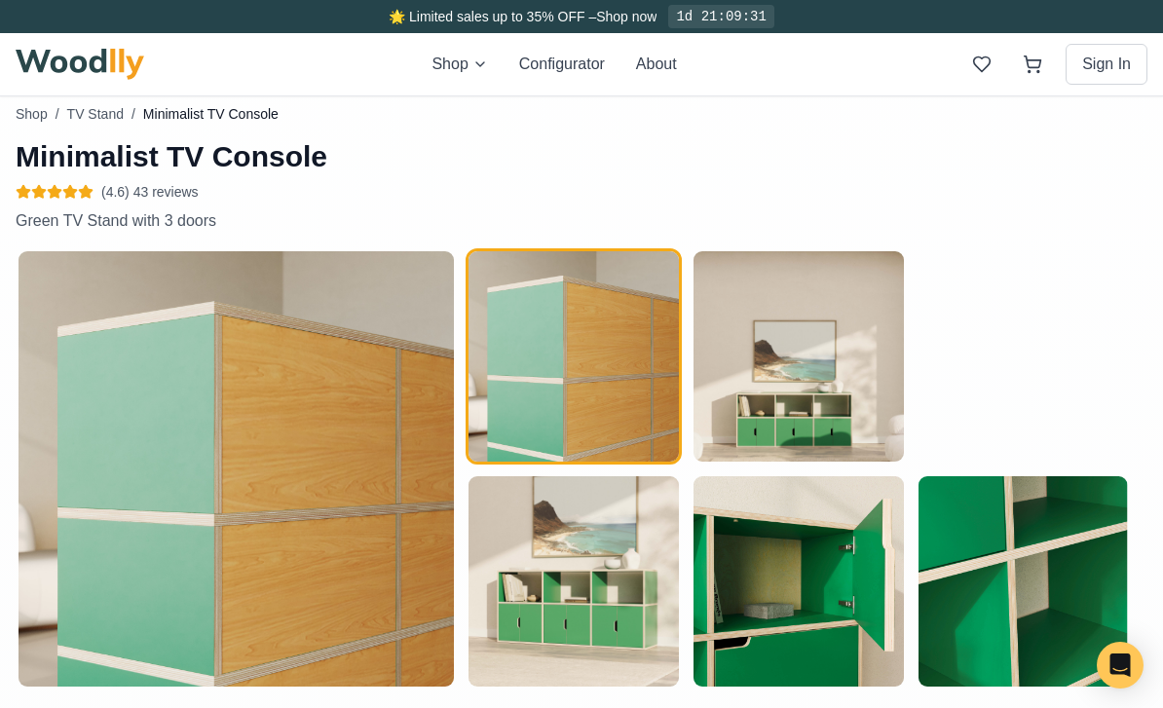
click at [646, 599] on img "button" at bounding box center [573, 580] width 209 height 209
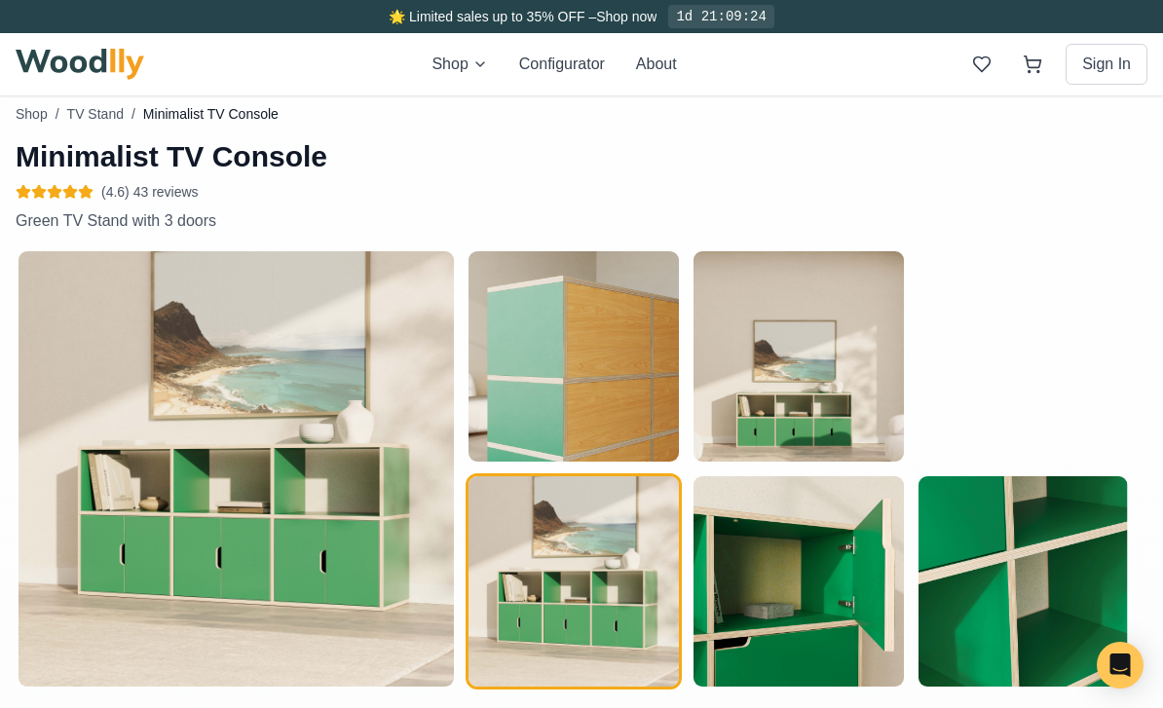
click at [818, 584] on img "button" at bounding box center [798, 580] width 209 height 209
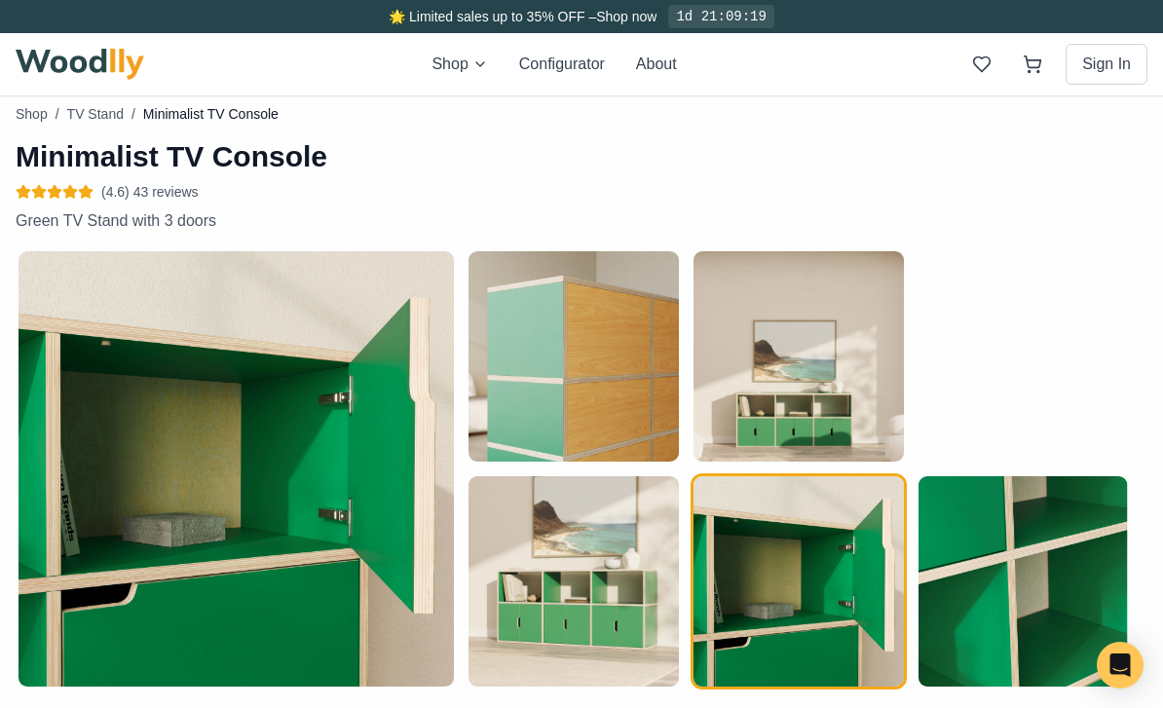
click at [1008, 545] on img "button" at bounding box center [1023, 580] width 209 height 209
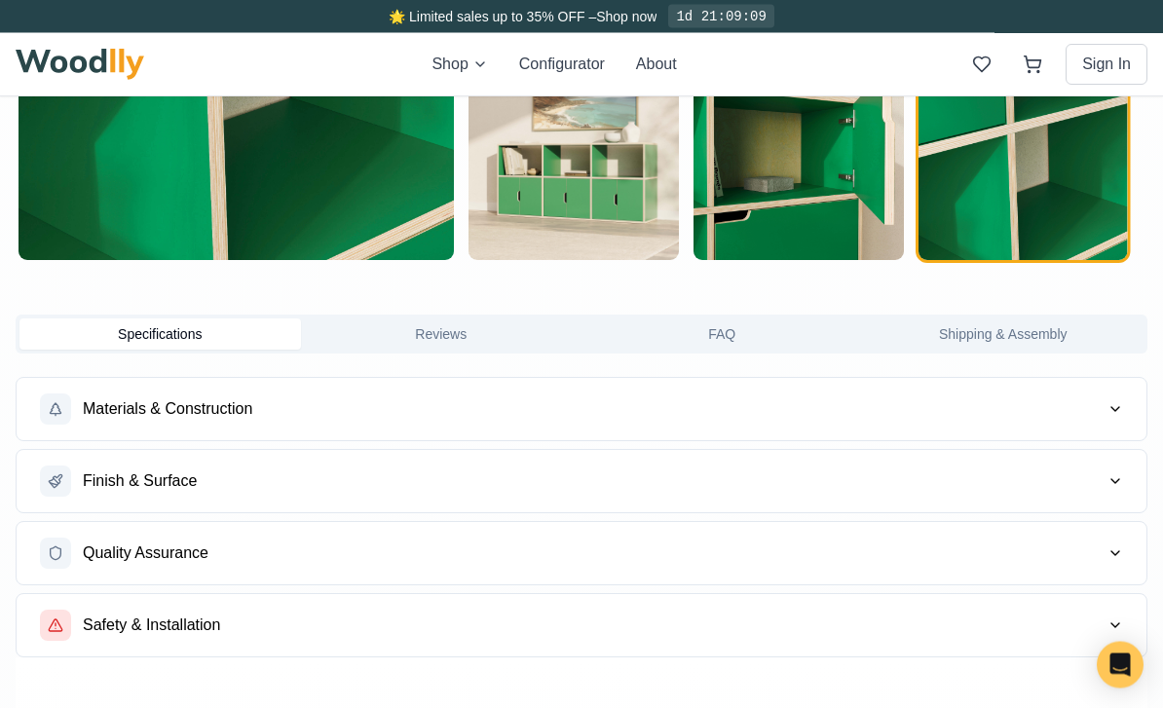
scroll to position [1107, 0]
click at [1086, 411] on button "Materials & Construction" at bounding box center [582, 409] width 1130 height 62
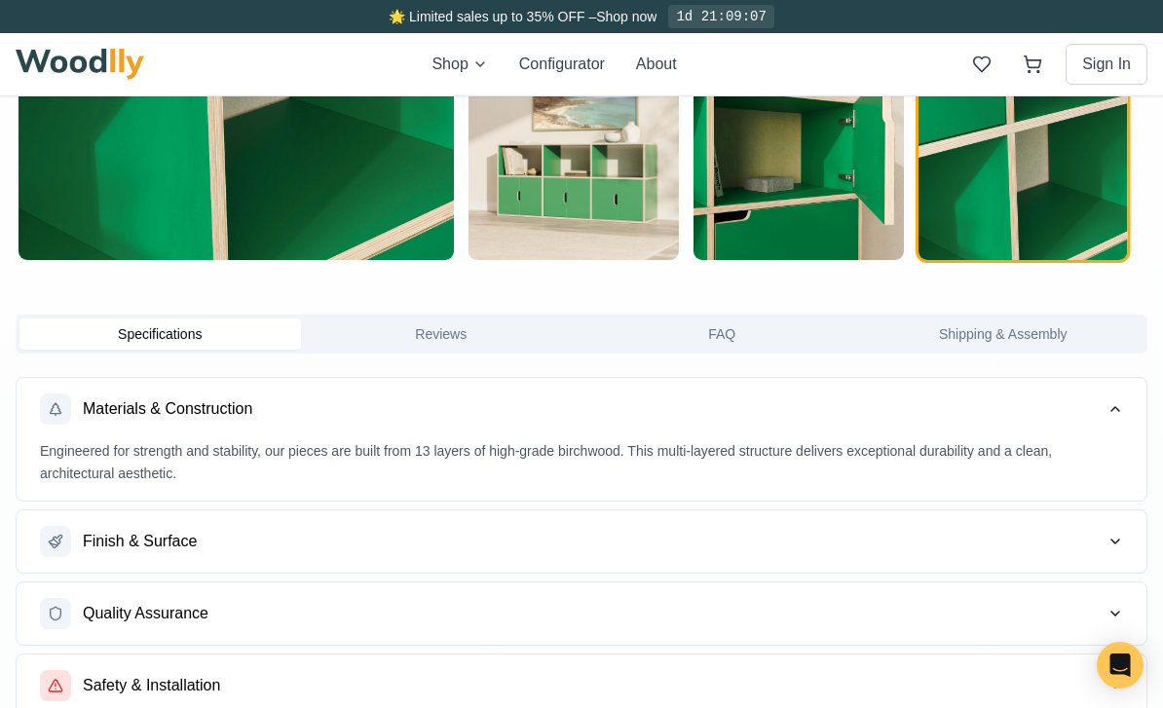
click at [1086, 414] on button "Materials & Construction" at bounding box center [582, 409] width 1130 height 62
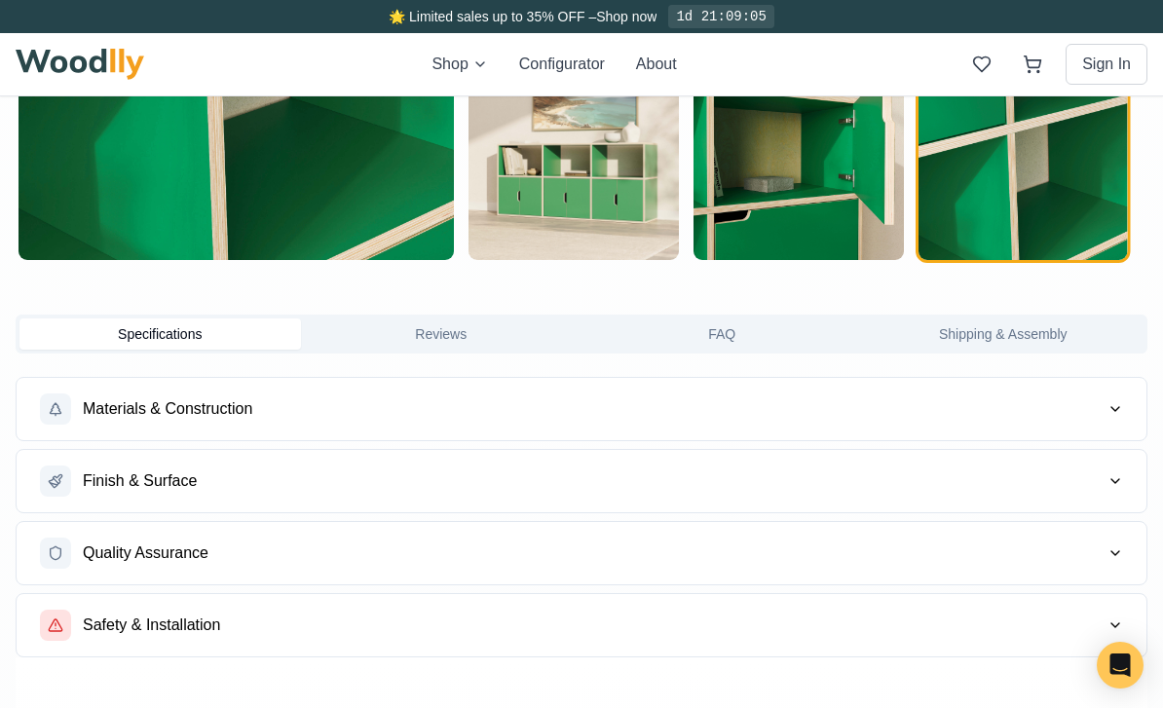
click at [1040, 344] on button "Shipping & Assembly" at bounding box center [1004, 334] width 282 height 31
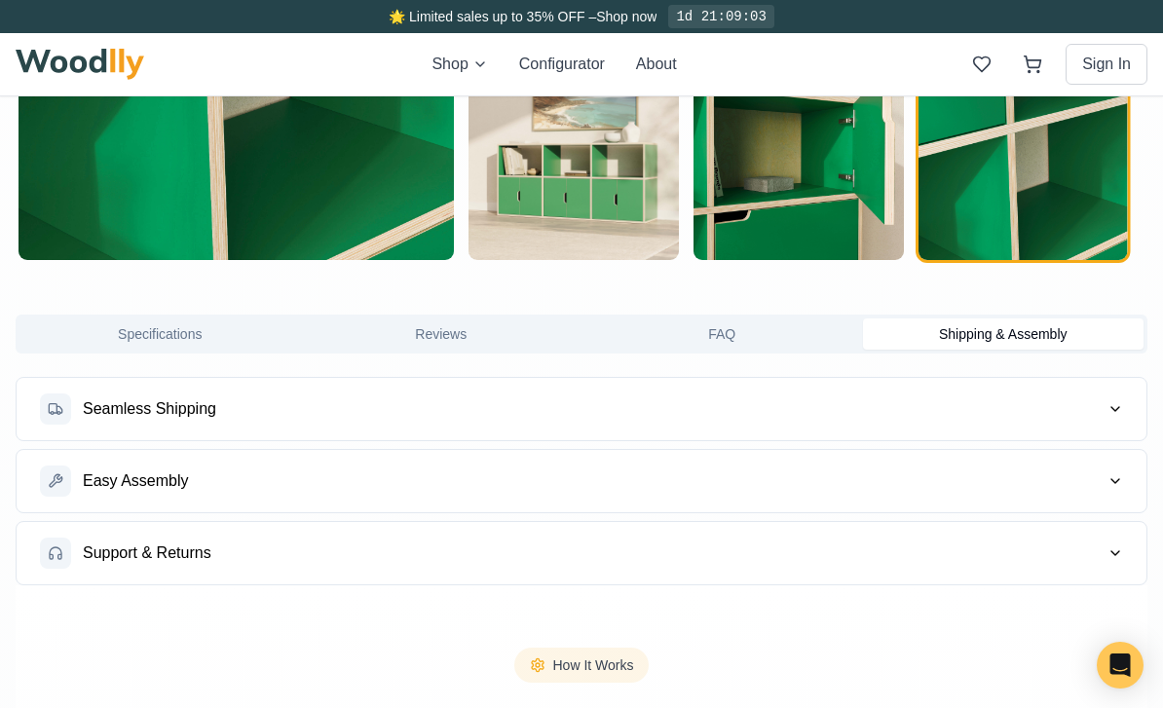
click at [996, 482] on button "Easy Assembly" at bounding box center [582, 481] width 1130 height 62
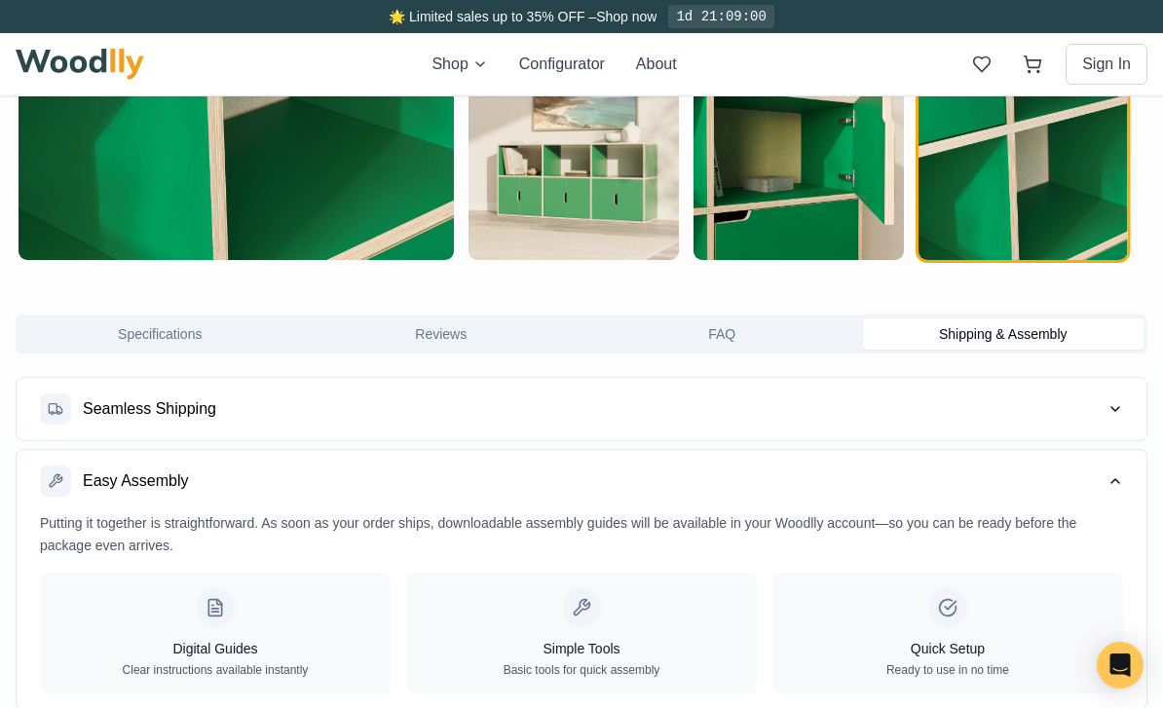
click at [1005, 480] on button "Easy Assembly" at bounding box center [582, 481] width 1130 height 62
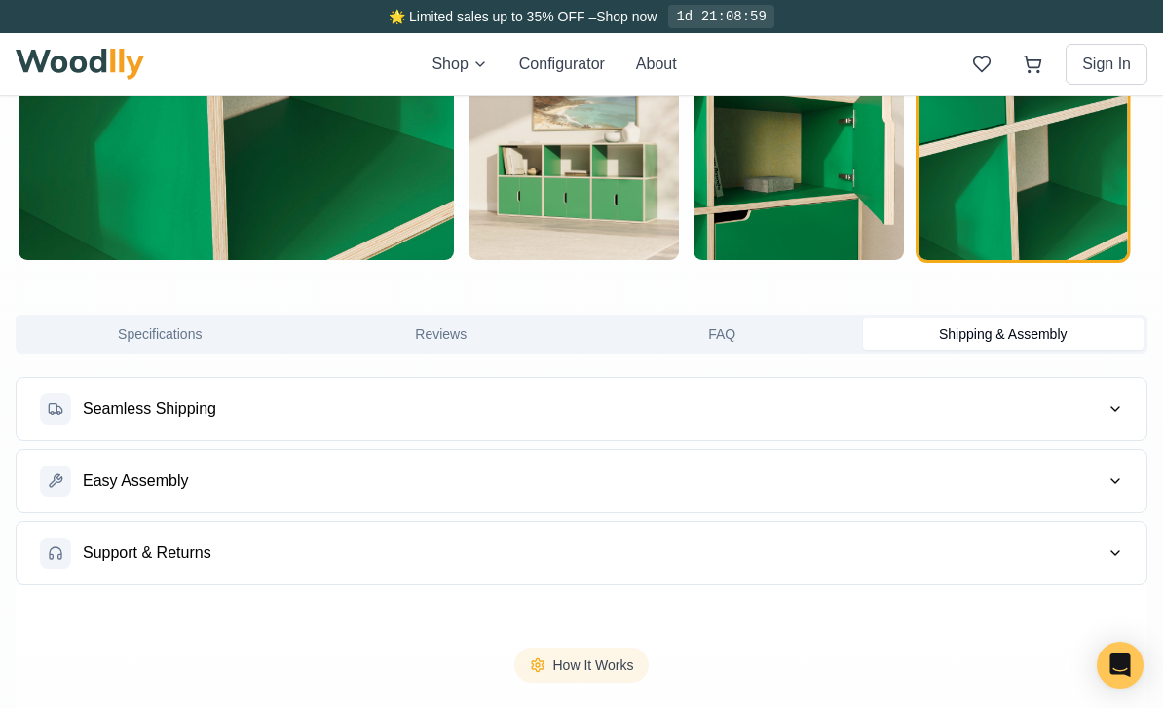
click at [758, 329] on button "FAQ" at bounding box center [723, 334] width 282 height 31
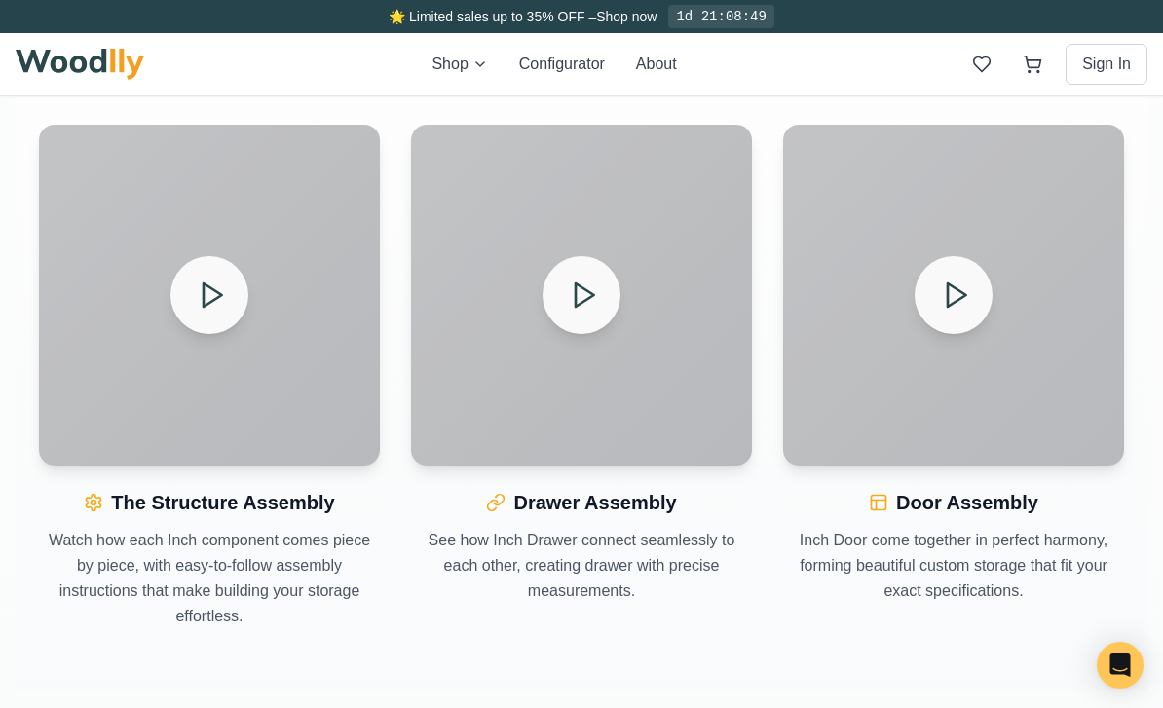
scroll to position [2489, 0]
click at [162, 293] on div at bounding box center [209, 295] width 341 height 341
click at [232, 316] on button at bounding box center [209, 295] width 78 height 78
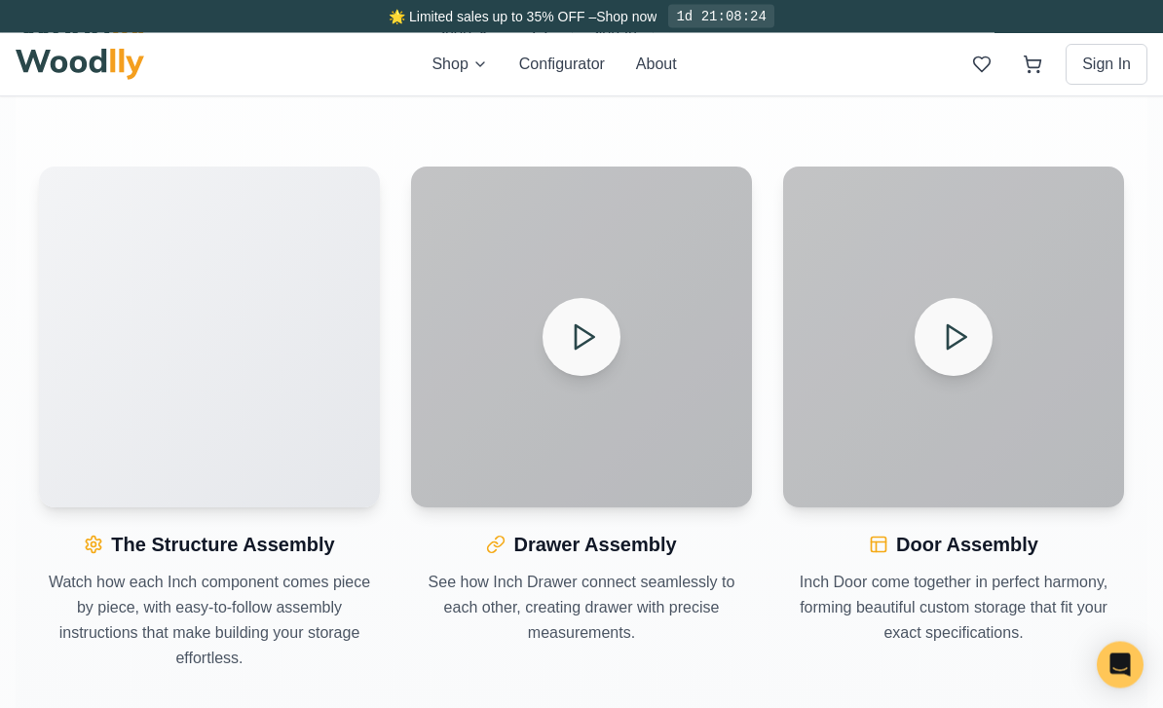
scroll to position [2447, 0]
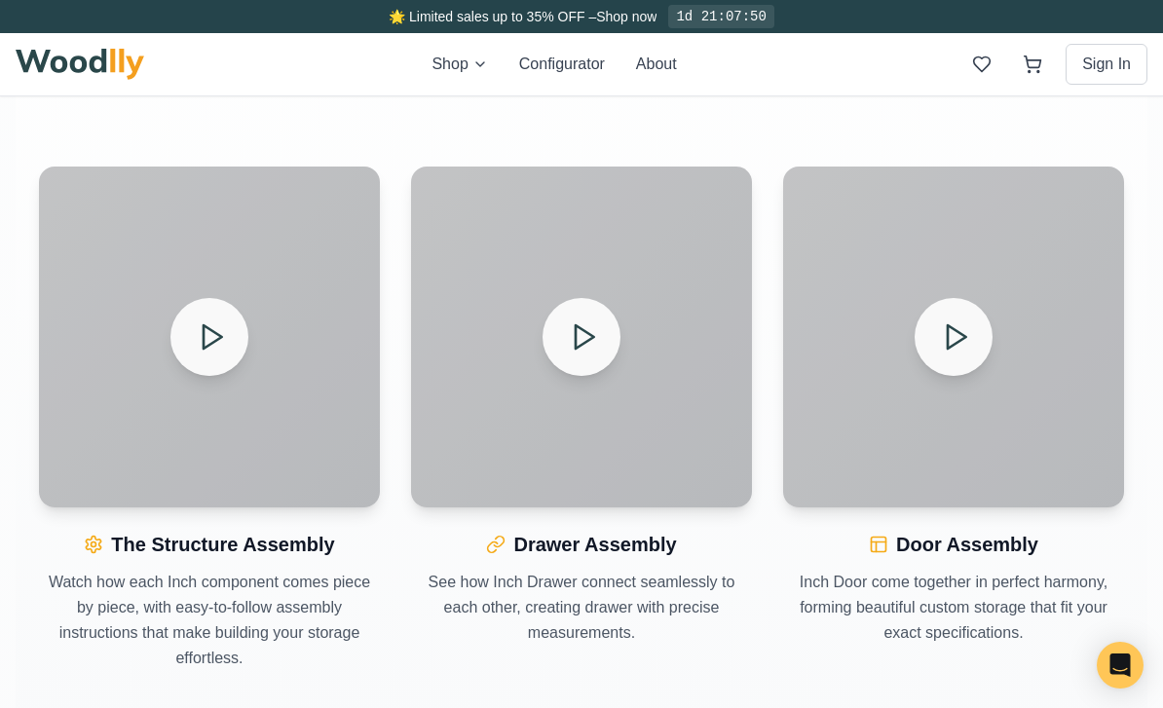
click at [586, 348] on icon at bounding box center [583, 336] width 31 height 31
click at [972, 343] on button at bounding box center [954, 337] width 78 height 78
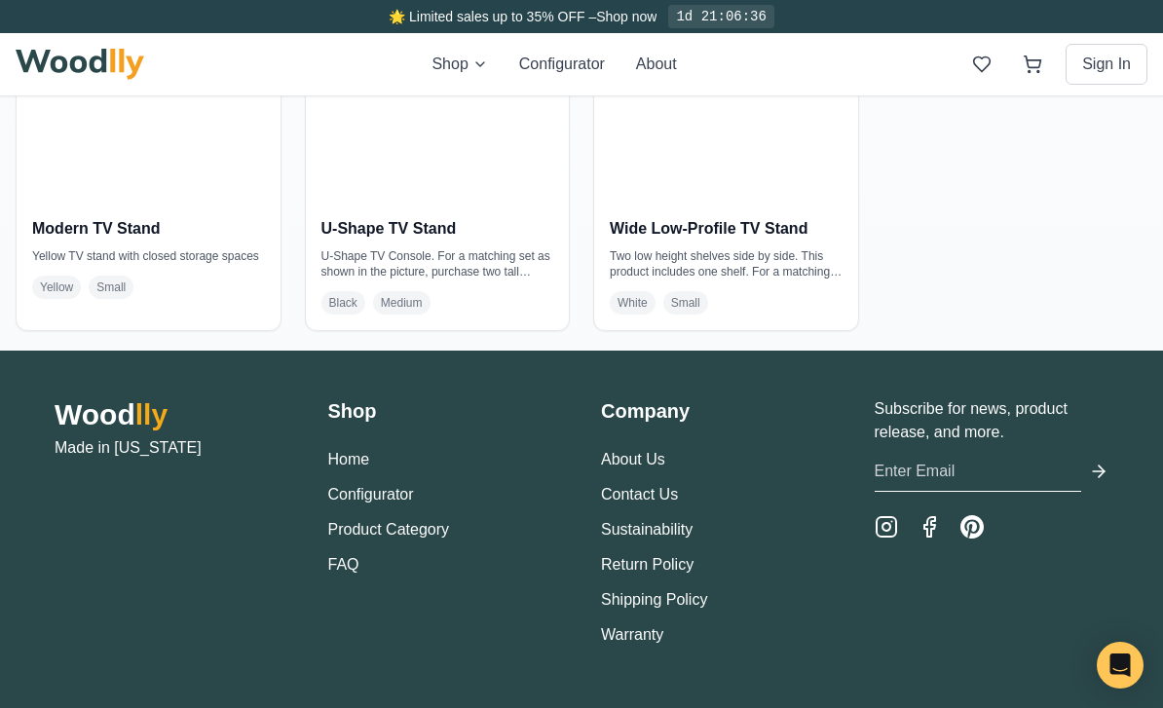
scroll to position [4040, 0]
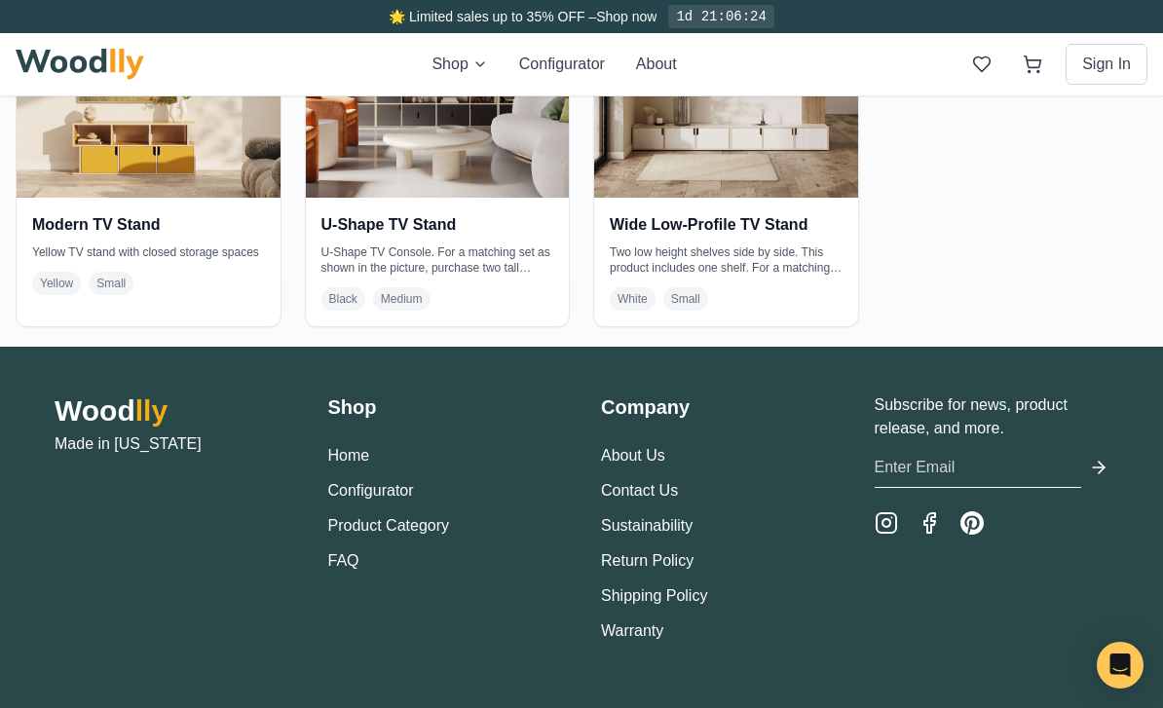
click at [729, 19] on div "1d 21:06:24" at bounding box center [720, 16] width 105 height 23
click at [739, 18] on div "1d 21:06:24" at bounding box center [720, 16] width 105 height 23
click at [627, 16] on link "Shop now" at bounding box center [626, 17] width 60 height 16
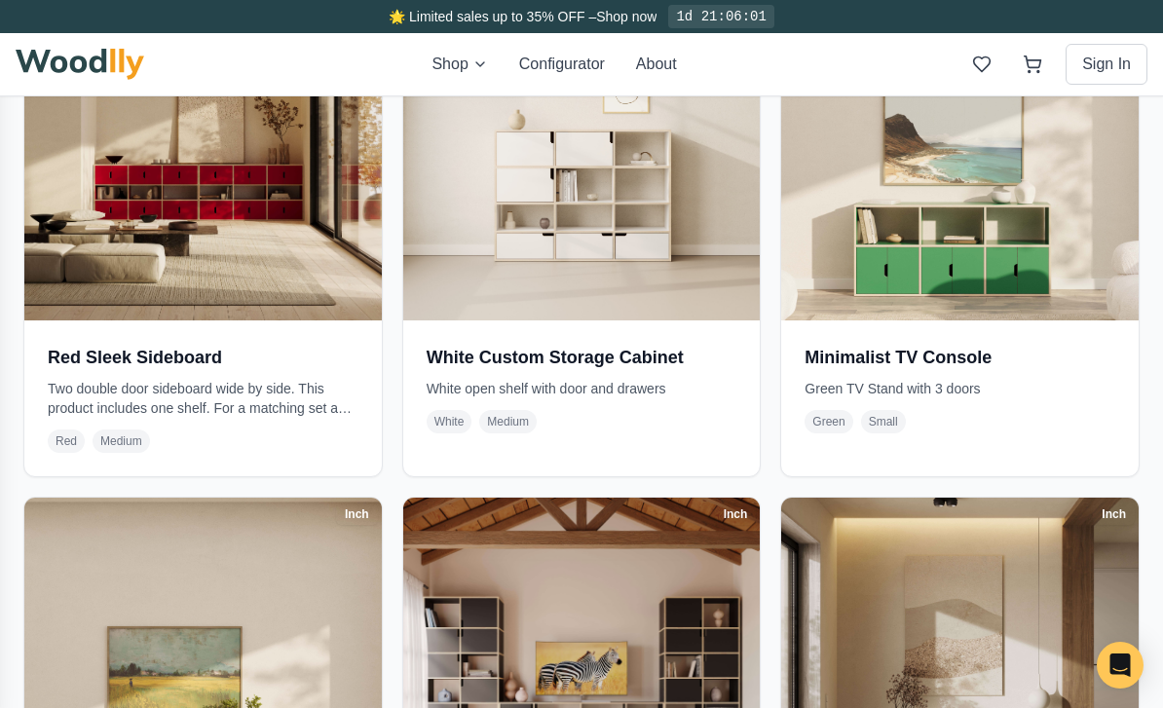
click at [100, 174] on img at bounding box center [203, 143] width 358 height 358
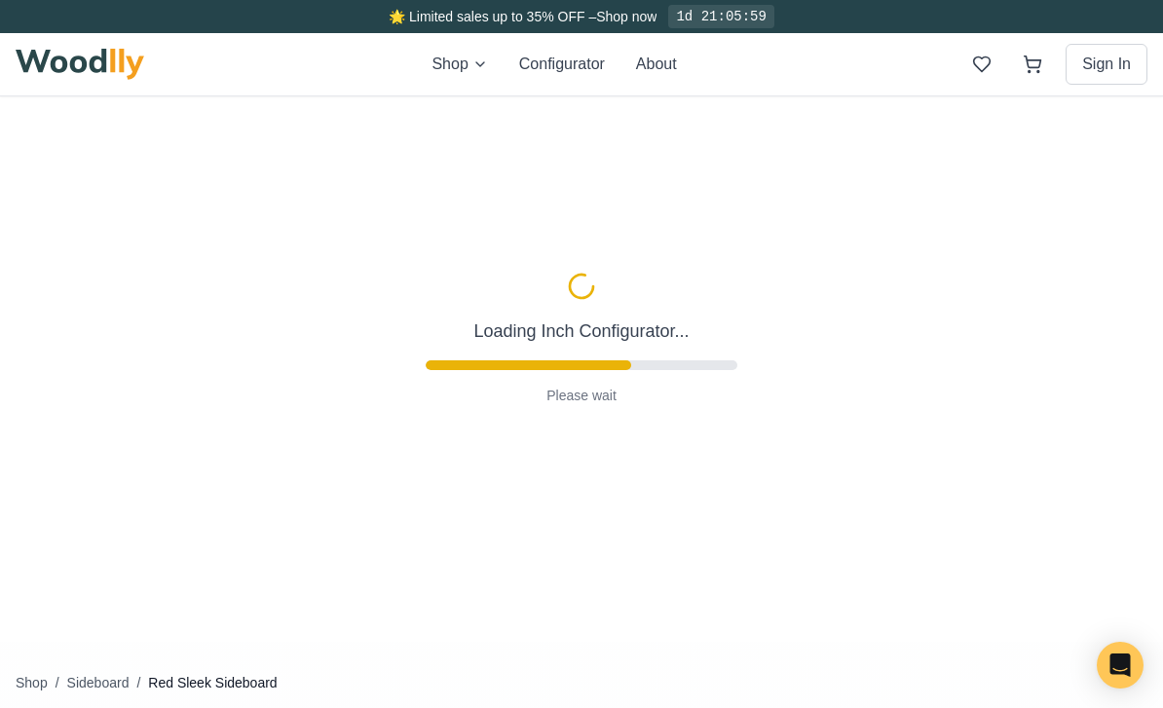
type input "56"
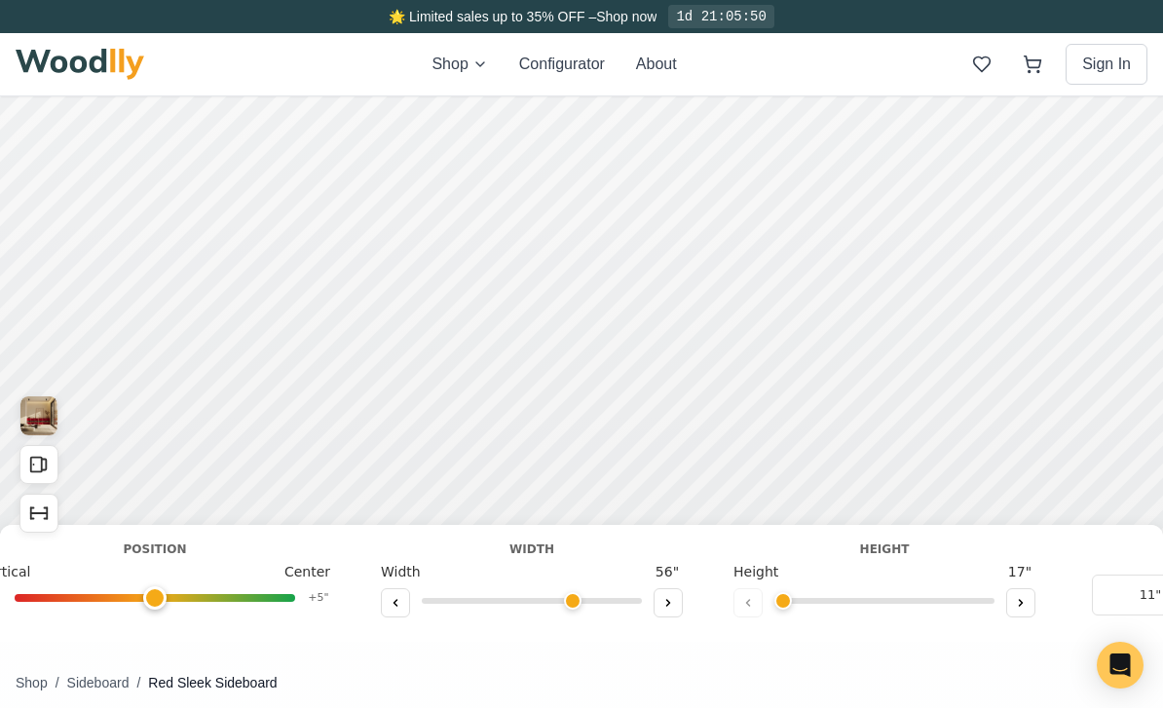
scroll to position [0, 621]
click at [1025, 603] on icon at bounding box center [1021, 603] width 12 height 12
click at [1022, 601] on icon at bounding box center [1021, 603] width 12 height 12
click at [762, 593] on button at bounding box center [748, 602] width 29 height 29
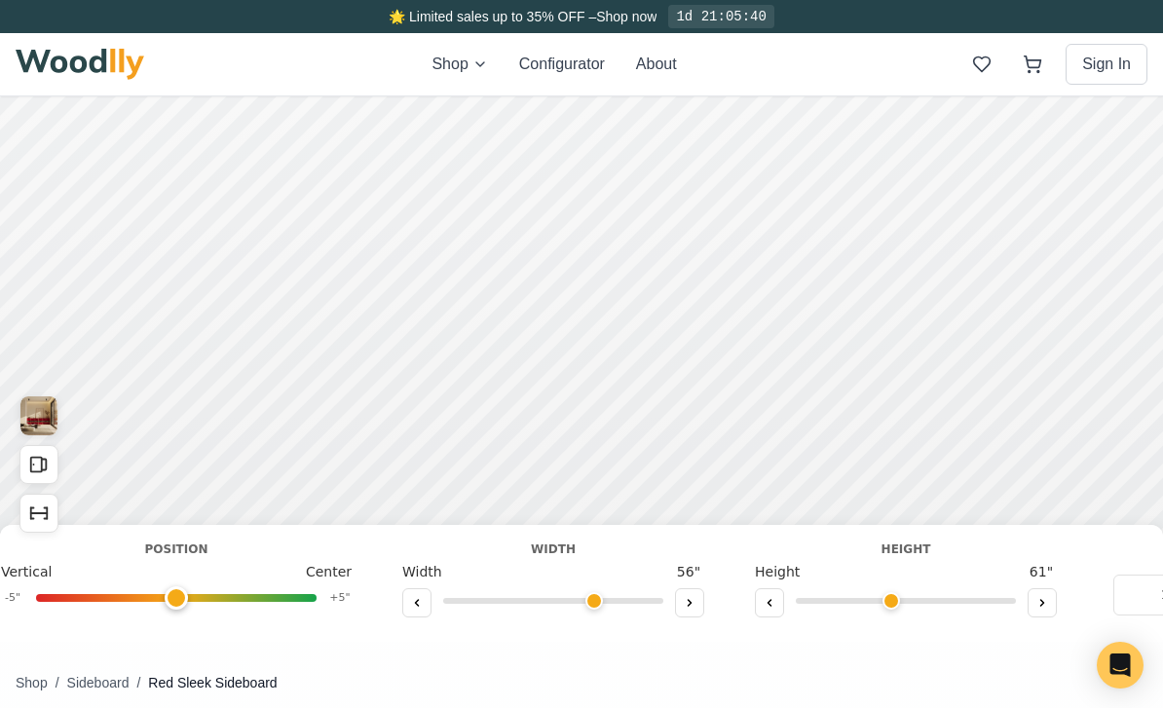
scroll to position [0, 608]
click at [892, 600] on input "range" at bounding box center [897, 601] width 220 height 6
click at [764, 601] on icon at bounding box center [761, 603] width 12 height 12
click at [1025, 597] on button at bounding box center [1033, 602] width 29 height 29
type input "3"
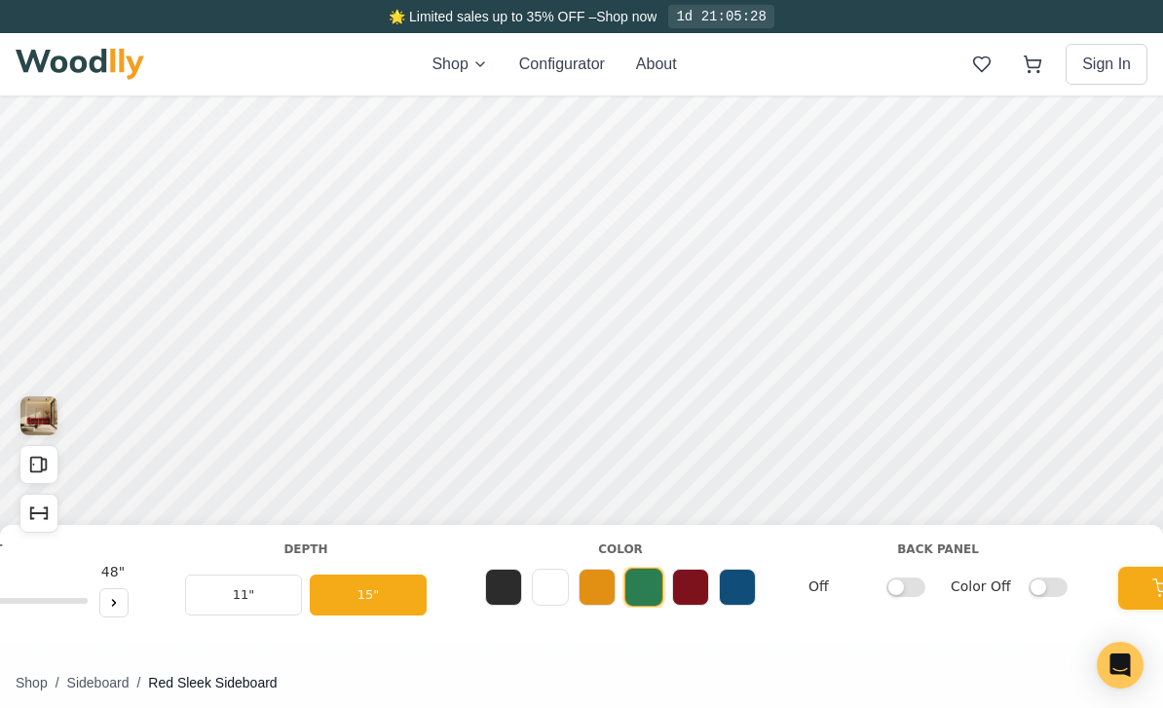
scroll to position [0, 1509]
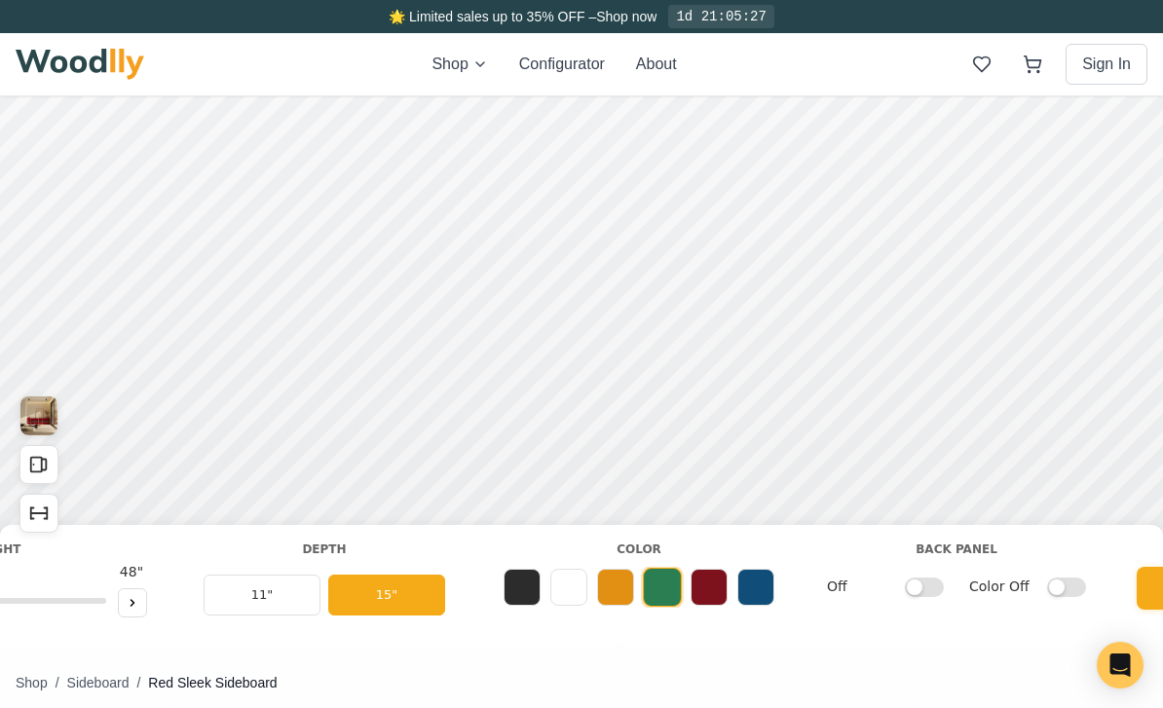
click at [763, 590] on button at bounding box center [755, 587] width 37 height 37
click at [718, 593] on button at bounding box center [709, 587] width 37 height 37
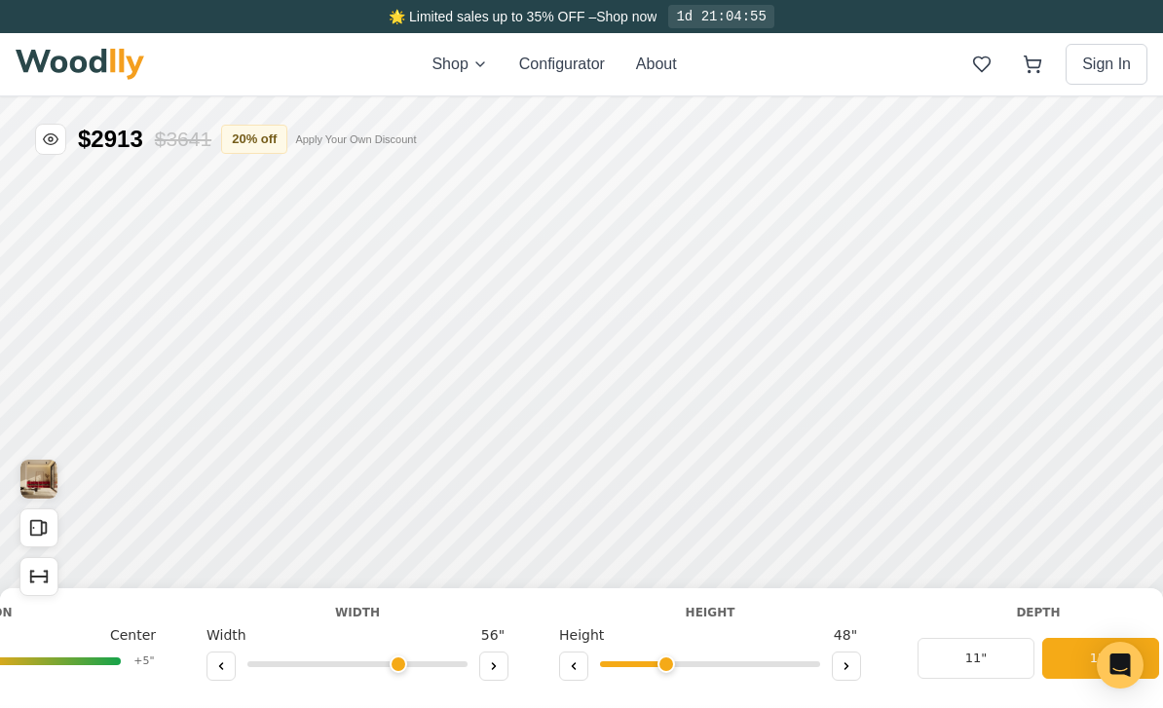
scroll to position [0, 768]
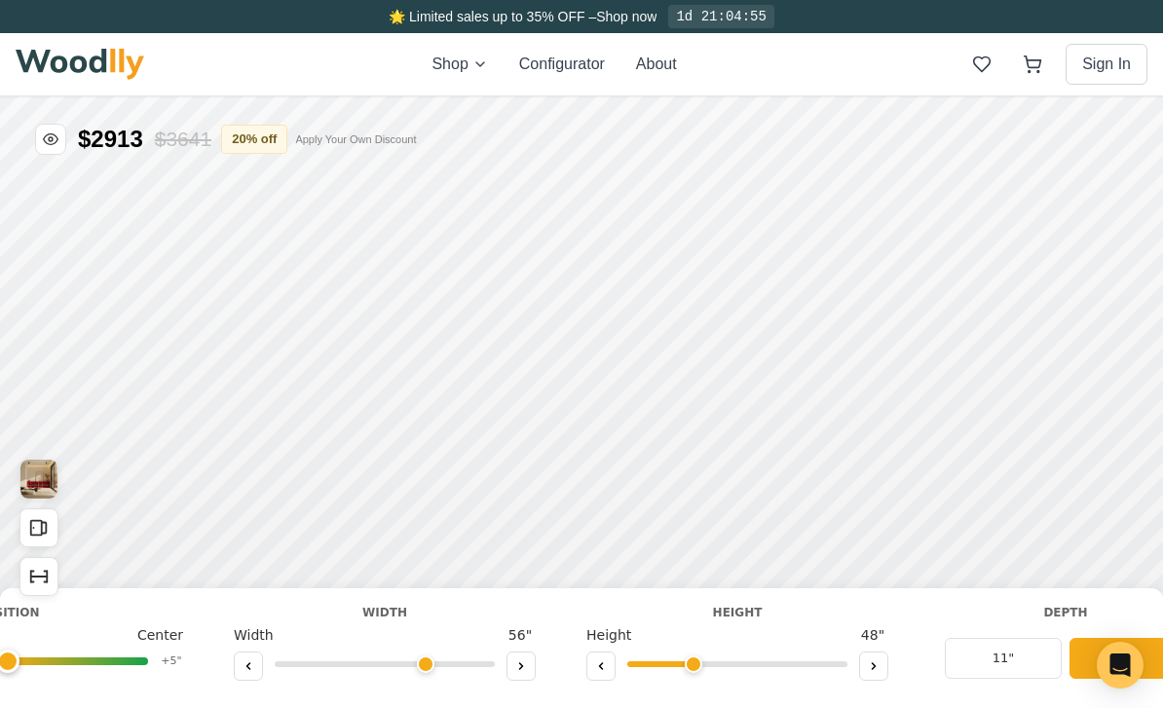
click at [526, 669] on icon at bounding box center [521, 666] width 12 height 12
click at [526, 662] on icon at bounding box center [521, 666] width 12 height 12
click at [530, 665] on button at bounding box center [521, 666] width 29 height 29
click at [530, 661] on button at bounding box center [521, 666] width 29 height 29
click at [530, 659] on button at bounding box center [521, 666] width 29 height 29
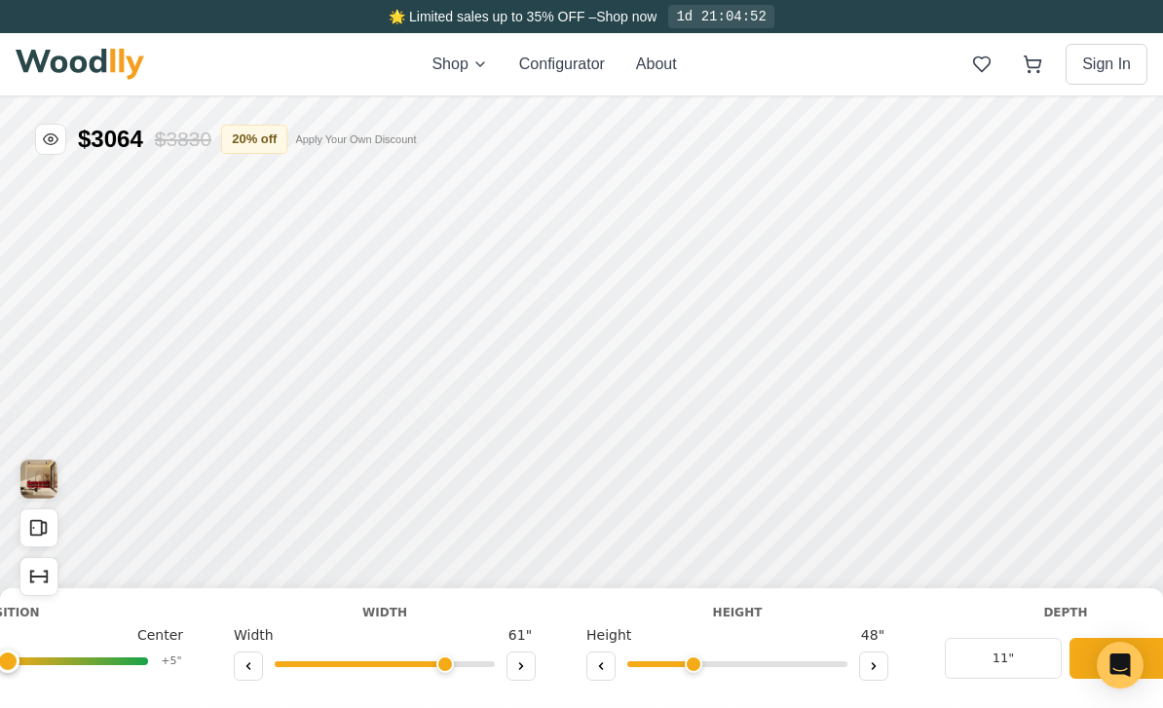
click at [532, 661] on button at bounding box center [521, 666] width 29 height 29
click at [532, 662] on button at bounding box center [521, 666] width 29 height 29
click at [531, 660] on button at bounding box center [521, 666] width 29 height 29
click at [528, 659] on button at bounding box center [521, 666] width 29 height 29
click at [257, 662] on button at bounding box center [248, 666] width 29 height 29
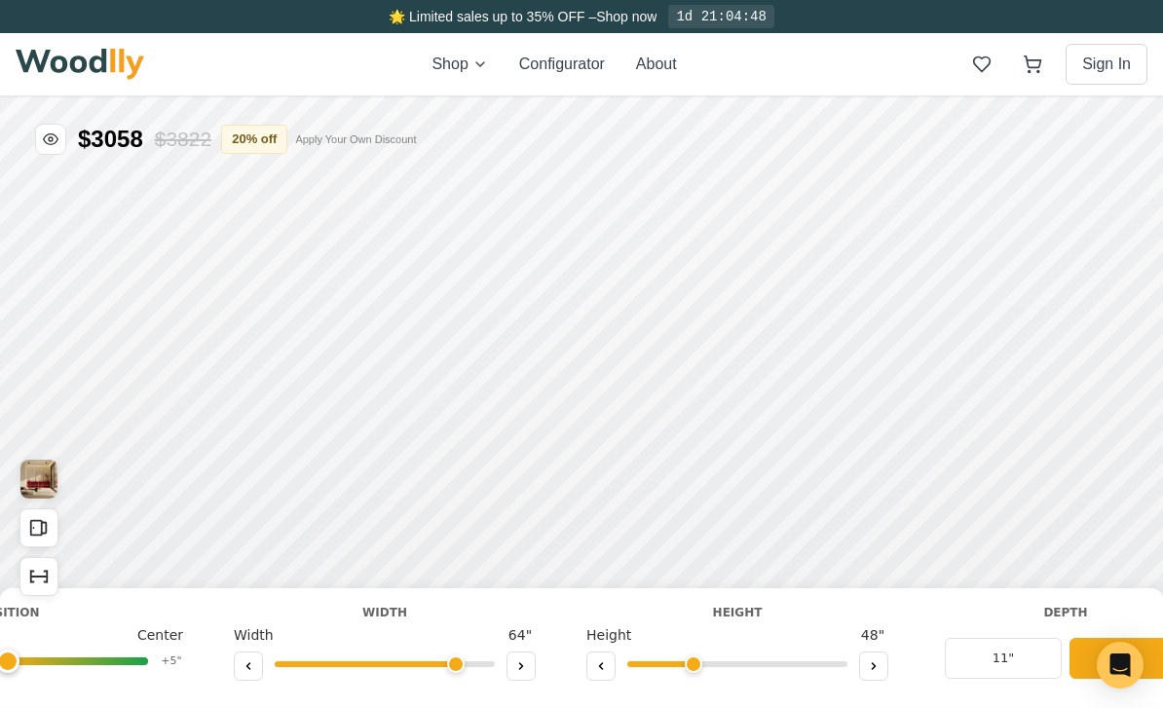
click at [252, 657] on button at bounding box center [248, 666] width 29 height 29
type input "63"
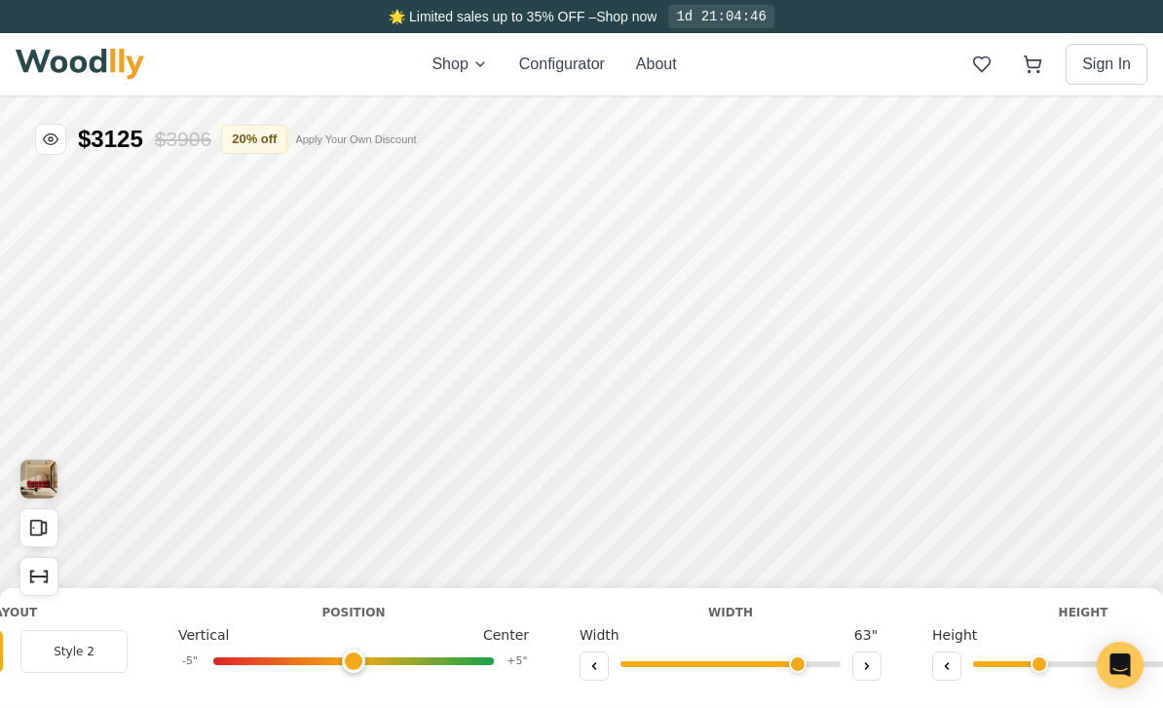
scroll to position [0, 388]
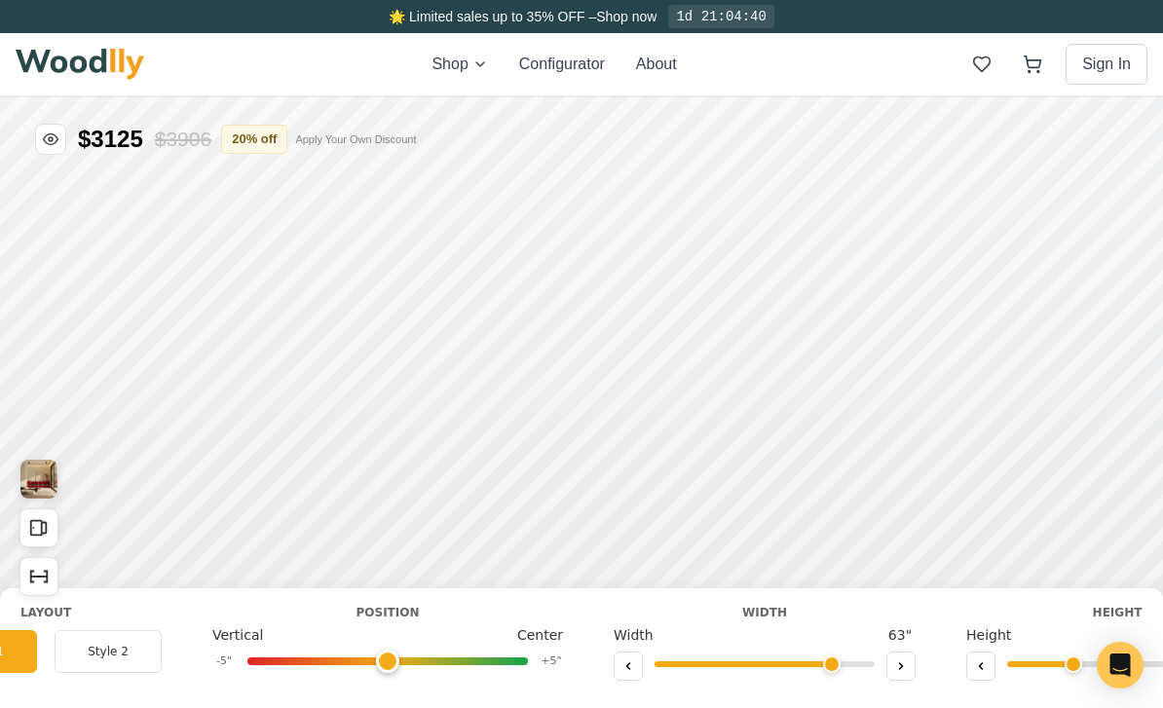
type input "0"
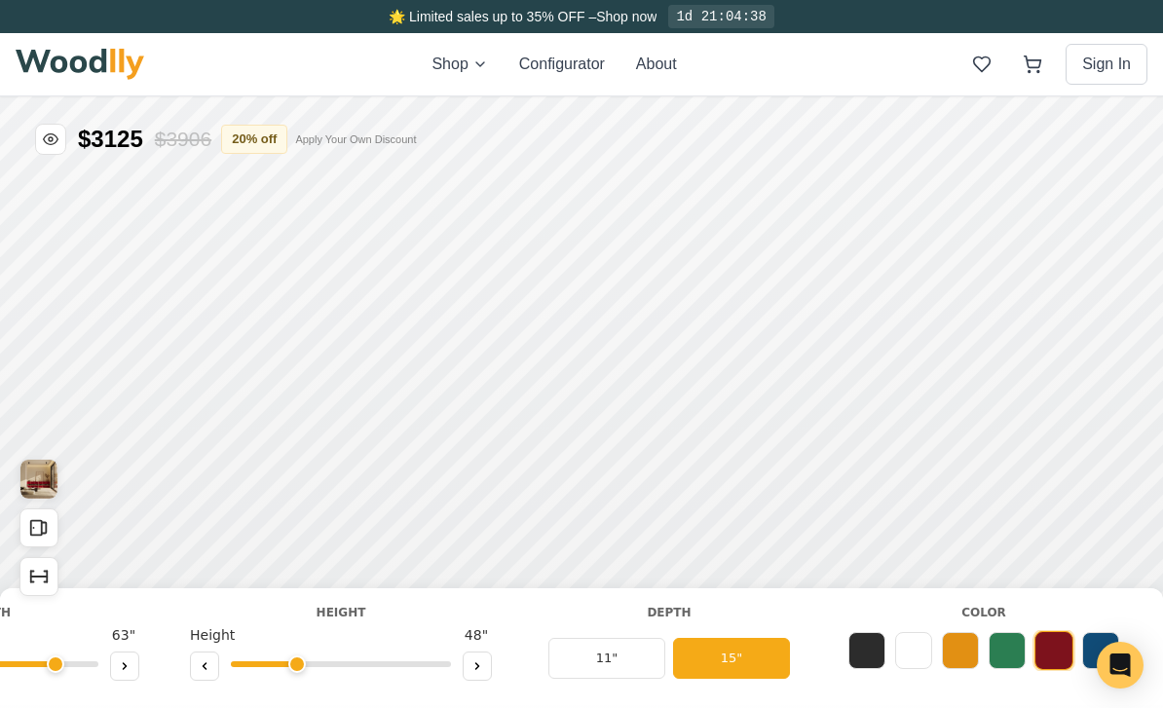
scroll to position [0, 1167]
click at [622, 650] on button "11"" at bounding box center [604, 658] width 117 height 41
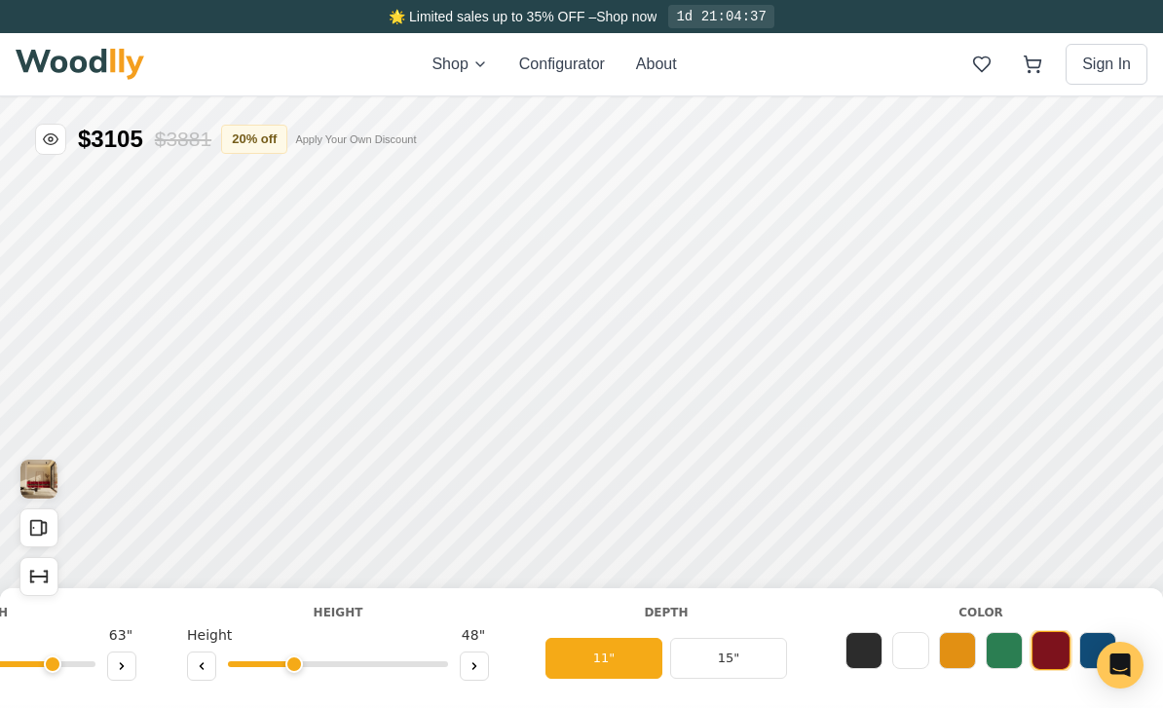
click at [695, 653] on button "15"" at bounding box center [728, 658] width 117 height 41
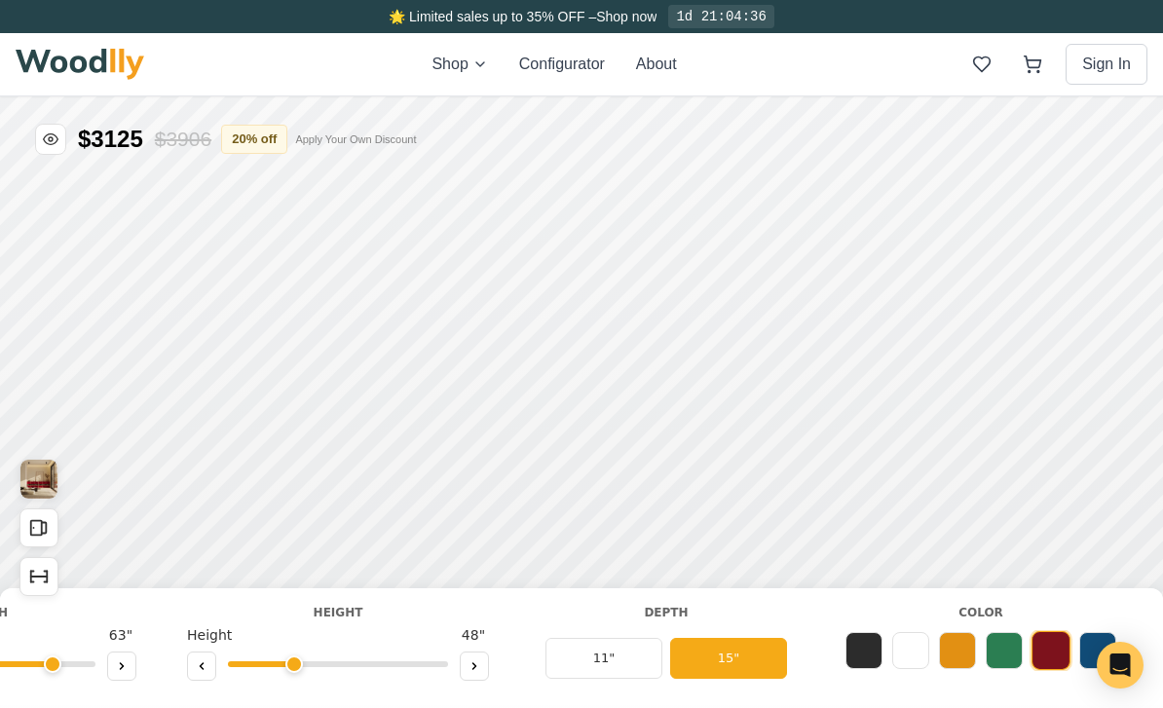
click at [622, 658] on button "11"" at bounding box center [604, 658] width 117 height 41
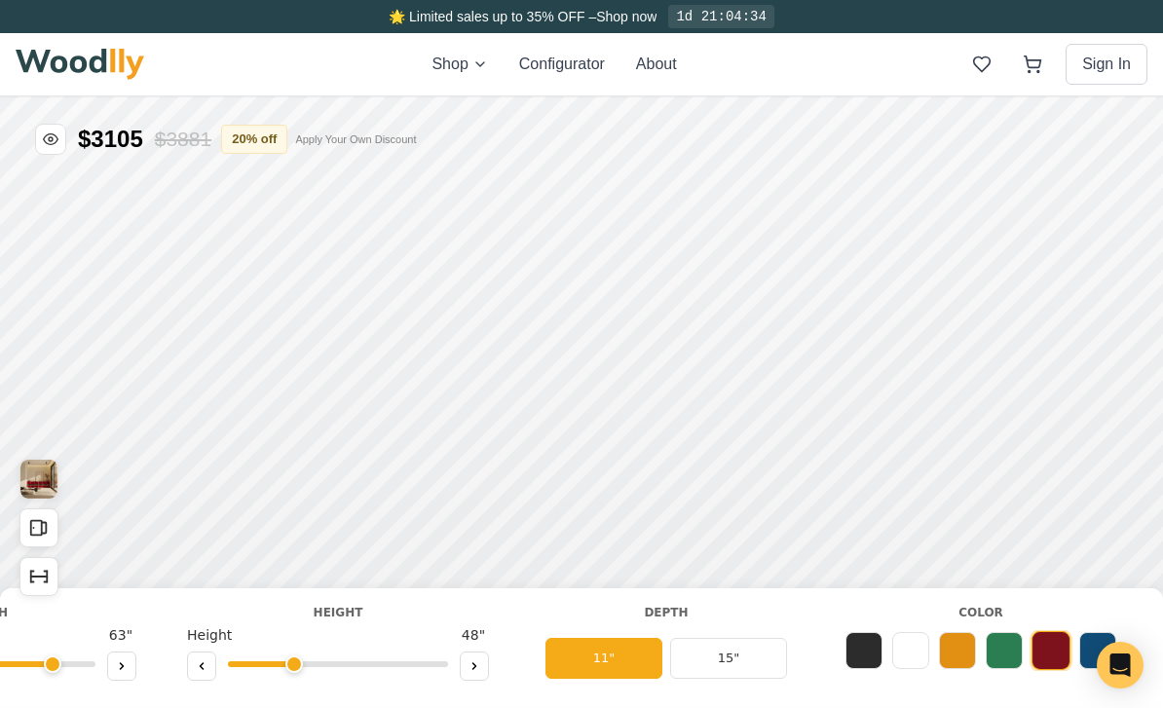
click at [263, 142] on button "20 % off" at bounding box center [254, 139] width 66 height 29
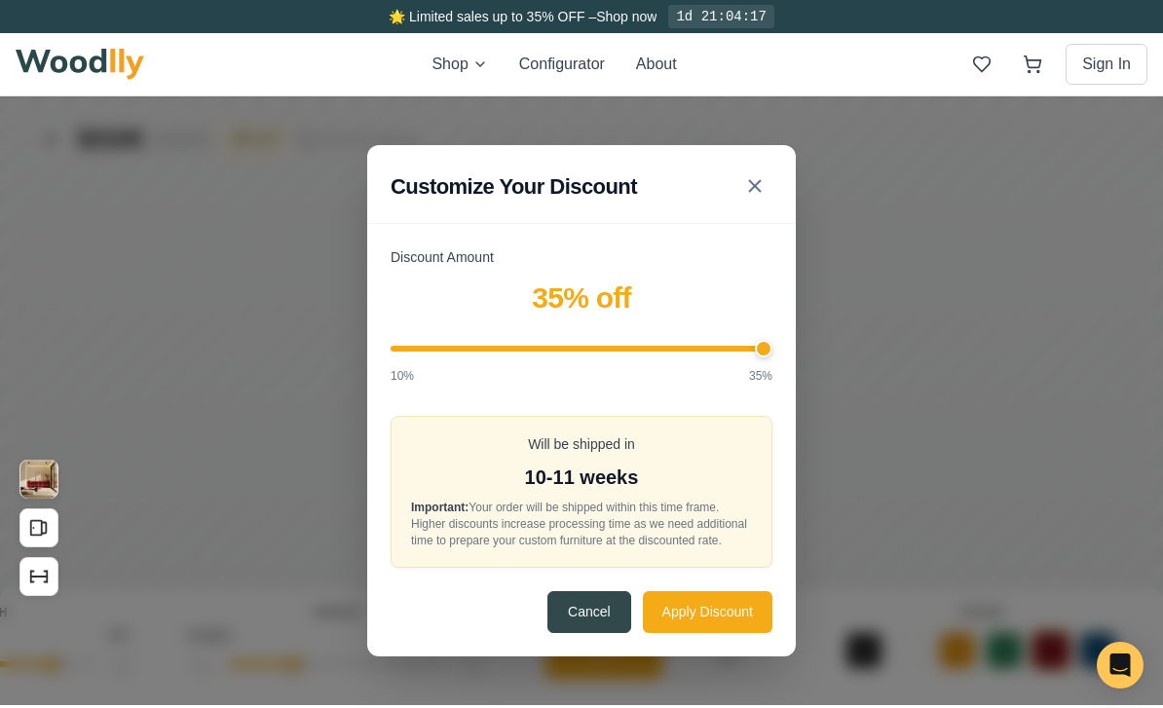
type input "35"
click at [729, 633] on button "Apply Discount" at bounding box center [708, 612] width 130 height 42
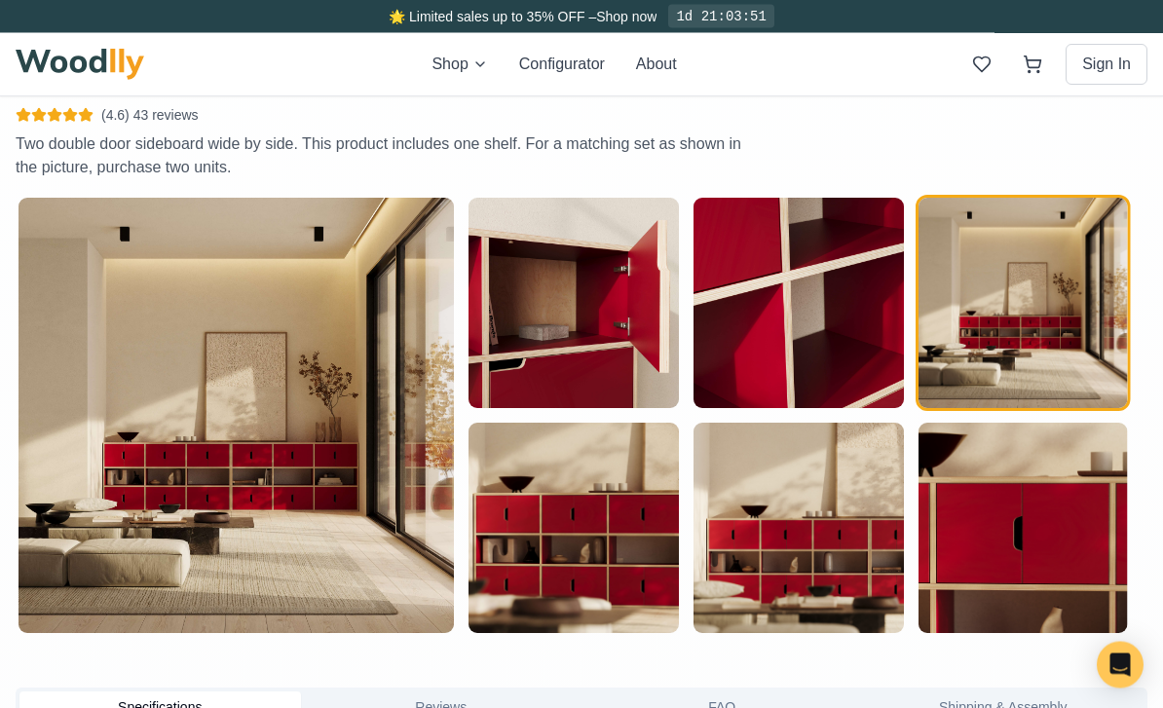
scroll to position [709, 0]
click at [1029, 491] on img "button" at bounding box center [1023, 527] width 209 height 209
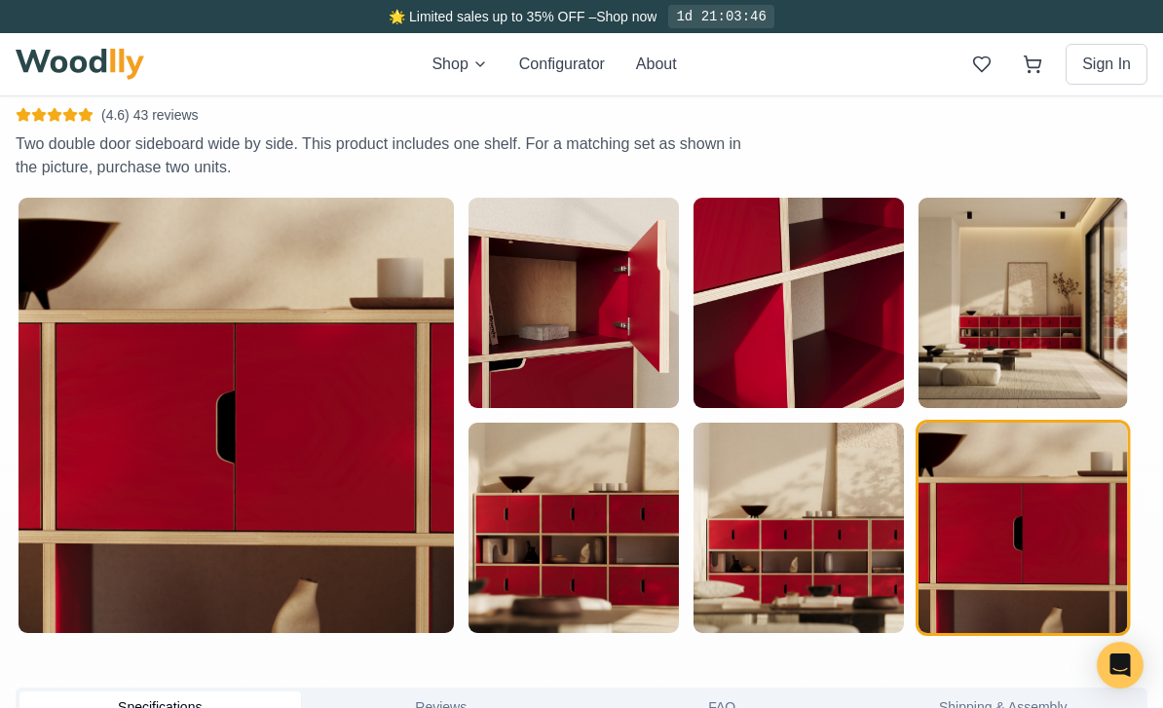
click at [840, 549] on img "button" at bounding box center [798, 527] width 209 height 209
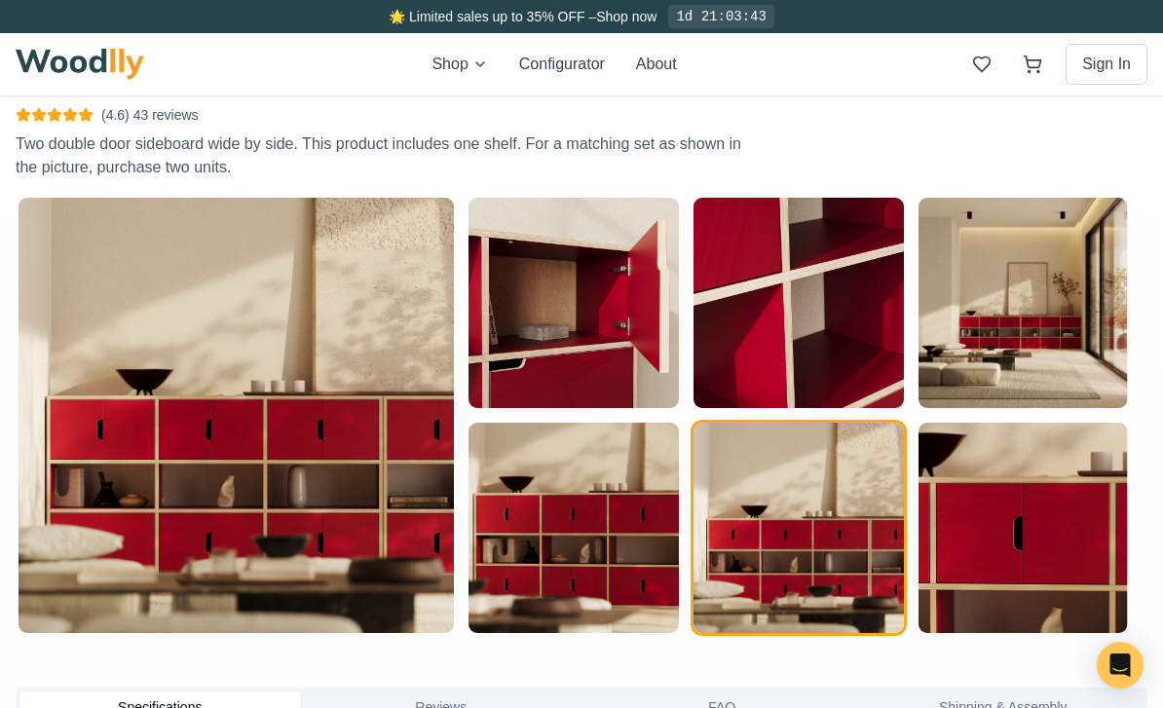
click at [622, 499] on img "button" at bounding box center [573, 527] width 209 height 209
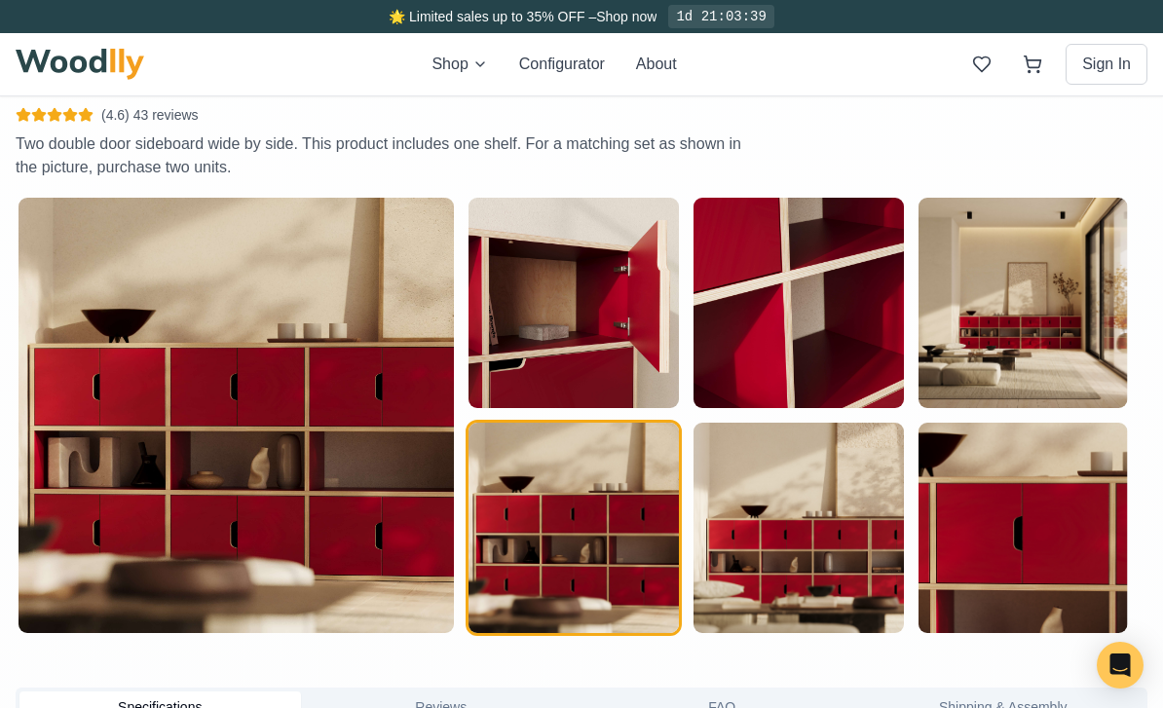
click at [604, 376] on img "button" at bounding box center [573, 302] width 209 height 209
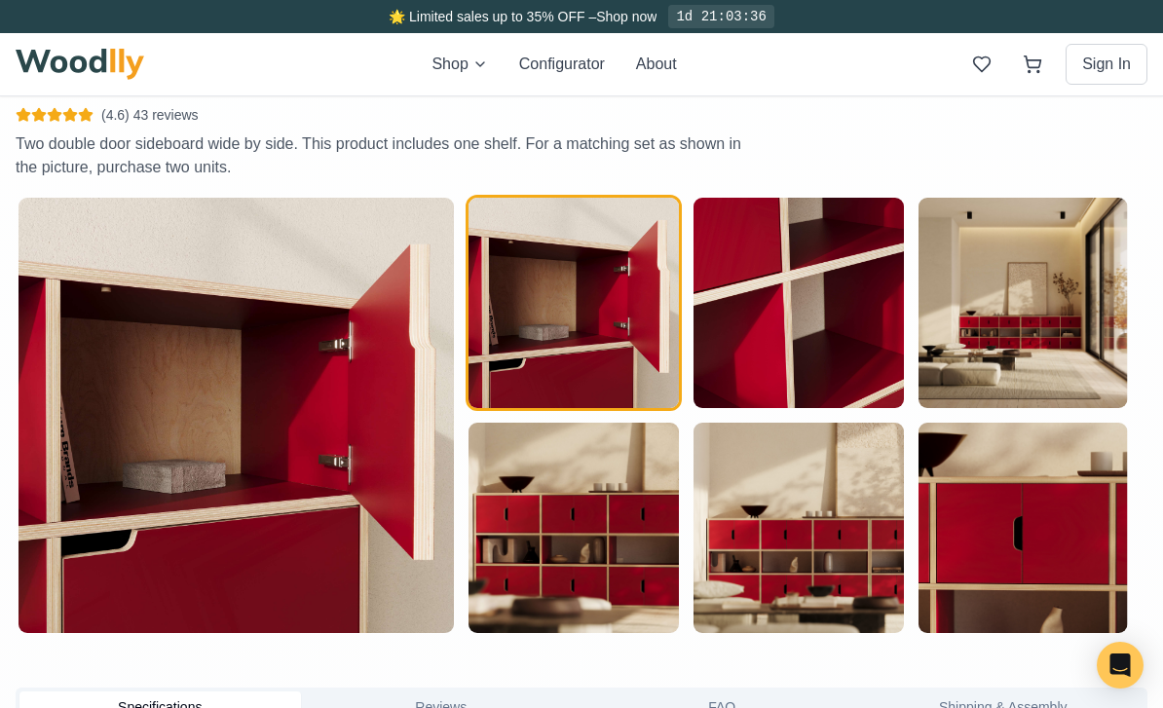
click at [840, 321] on img "button" at bounding box center [798, 302] width 209 height 209
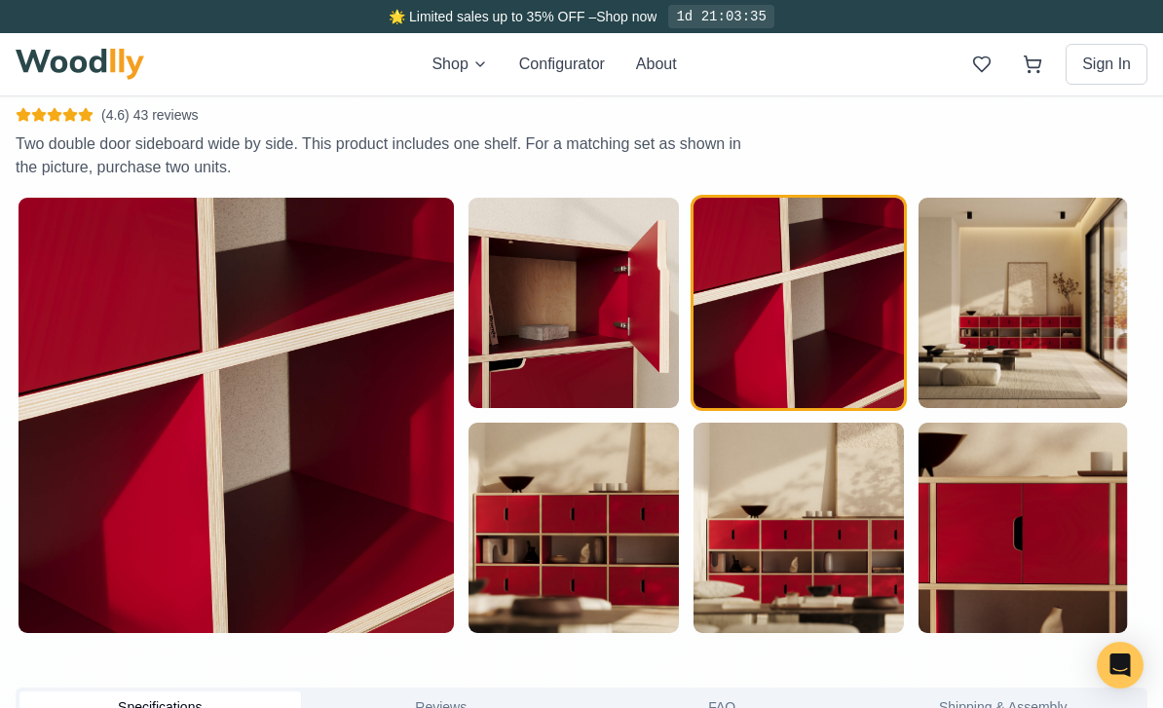
click at [838, 557] on img "button" at bounding box center [798, 527] width 209 height 209
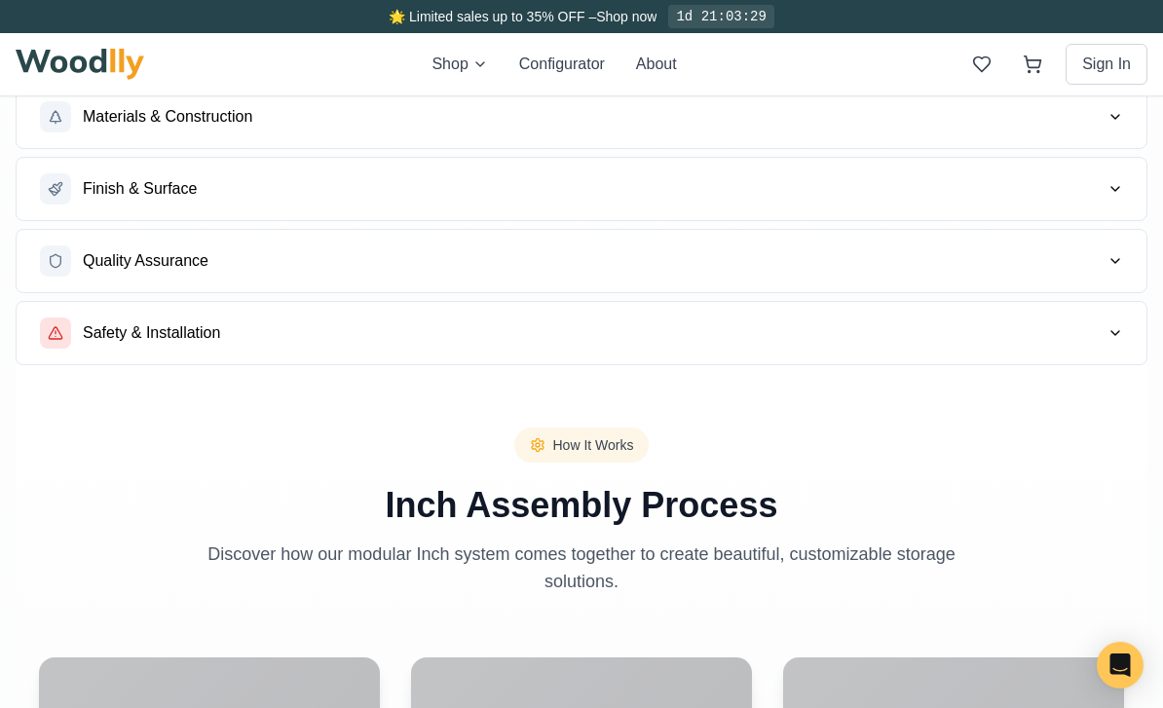
scroll to position [1373, 0]
